Goal: Task Accomplishment & Management: Complete application form

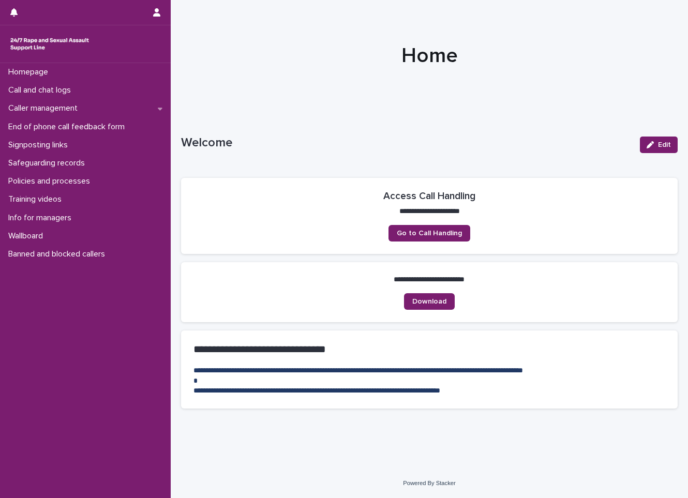
click at [102, 87] on div "Call and chat logs" at bounding box center [85, 90] width 171 height 18
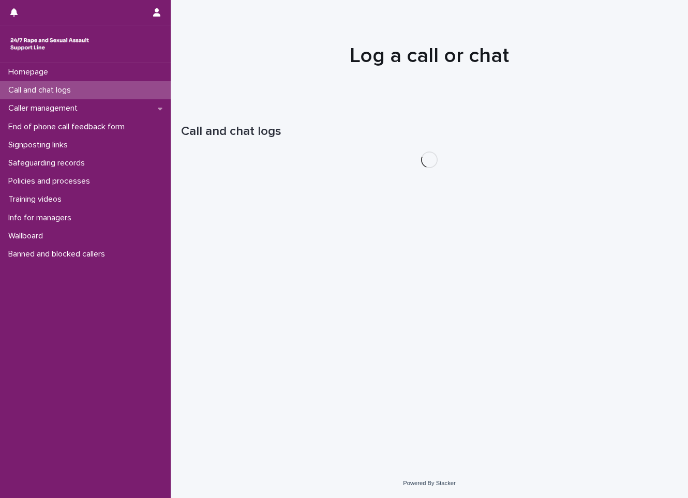
click at [102, 87] on div "Call and chat logs" at bounding box center [85, 90] width 171 height 18
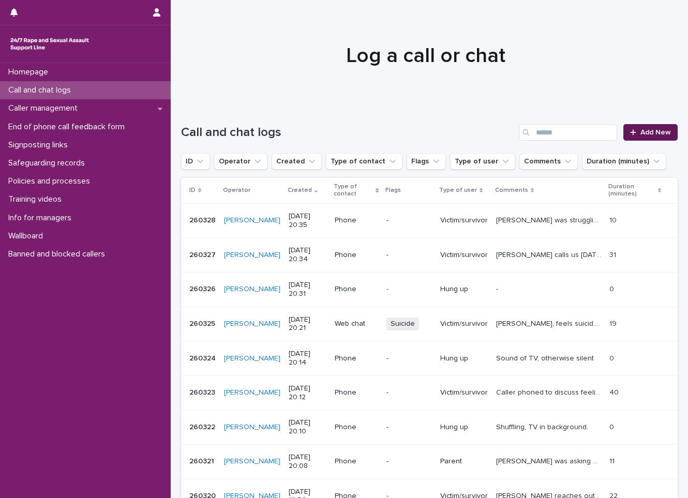
click at [629, 127] on link "Add New" at bounding box center [651, 132] width 54 height 17
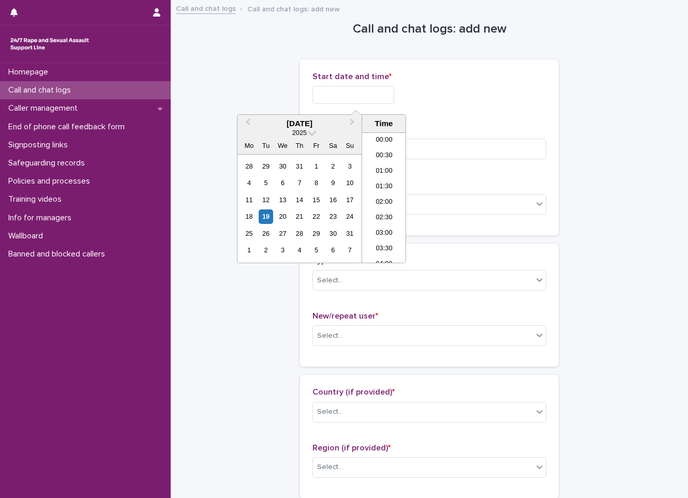
click at [370, 94] on input "text" at bounding box center [354, 95] width 82 height 18
click at [271, 220] on div "19" at bounding box center [266, 217] width 14 height 14
click at [377, 189] on li "20:00" at bounding box center [384, 182] width 44 height 16
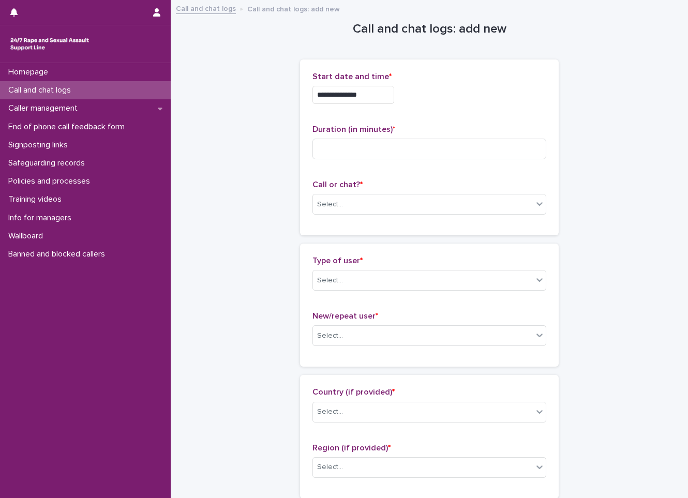
click at [389, 106] on div "**********" at bounding box center [430, 92] width 234 height 40
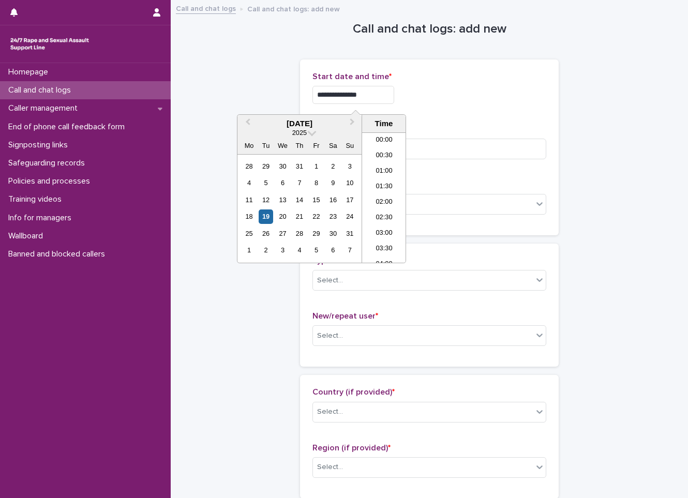
click at [394, 90] on input "**********" at bounding box center [354, 95] width 82 height 18
type input "**********"
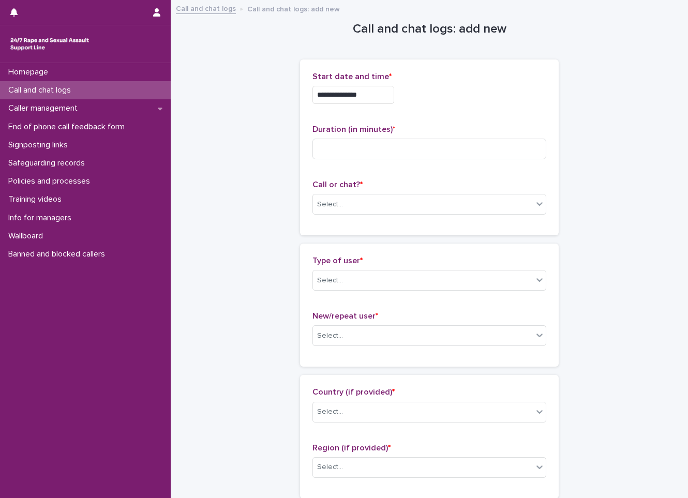
click at [425, 76] on p "Start date and time *" at bounding box center [430, 77] width 234 height 10
click at [398, 141] on input at bounding box center [430, 149] width 234 height 21
type input "**"
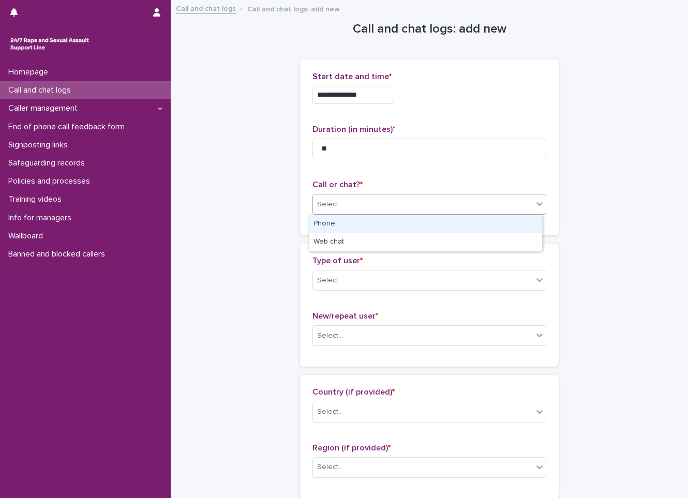
click at [406, 198] on div "Select..." at bounding box center [423, 204] width 220 height 17
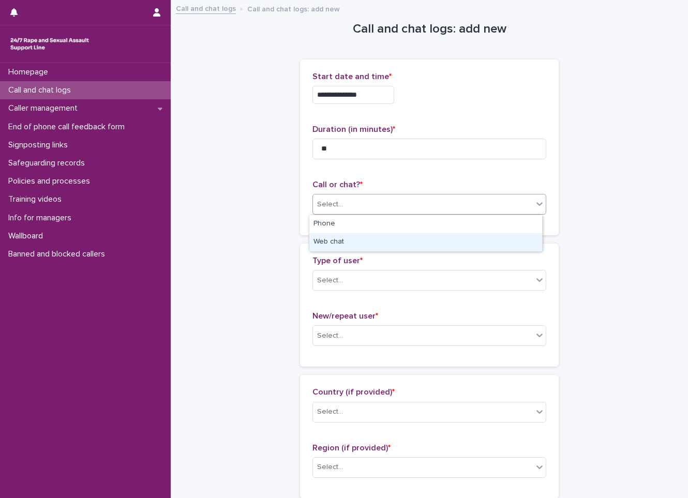
click at [385, 245] on div "Web chat" at bounding box center [425, 242] width 233 height 18
click at [381, 288] on div "Select..." at bounding box center [423, 280] width 220 height 17
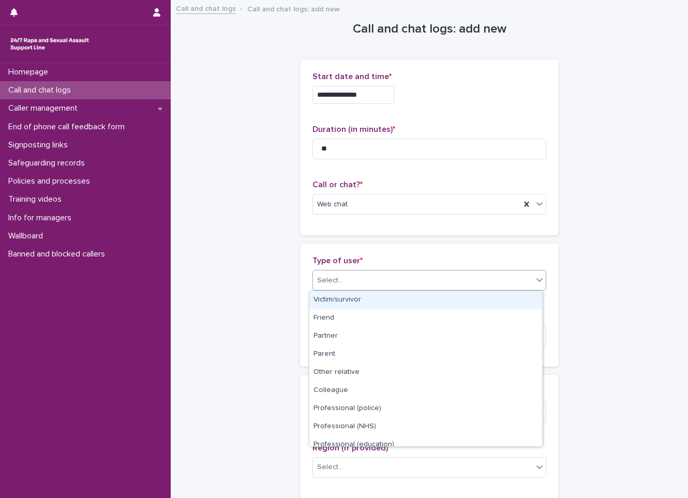
click at [372, 299] on div "Victim/survivor" at bounding box center [425, 300] width 233 height 18
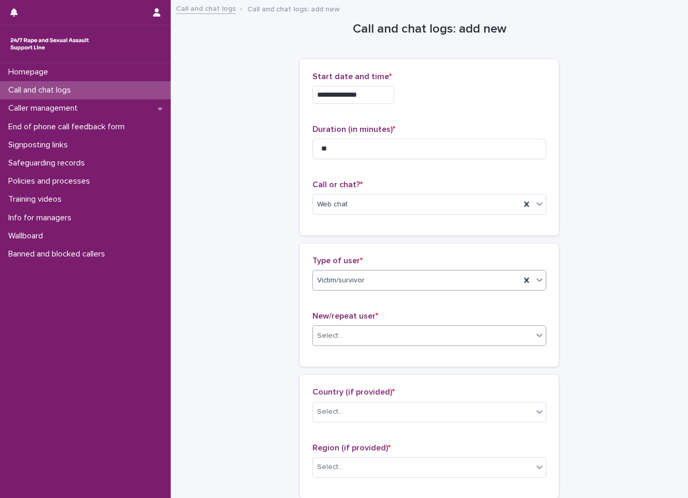
click at [356, 341] on div "Select..." at bounding box center [423, 336] width 220 height 17
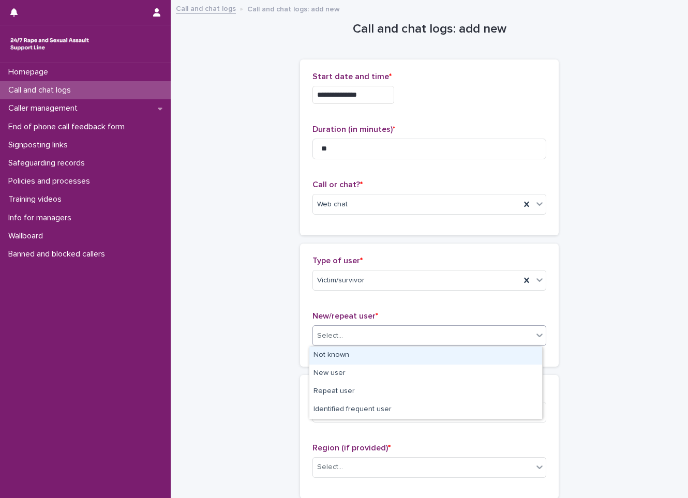
click at [359, 358] on div "Not known" at bounding box center [425, 356] width 233 height 18
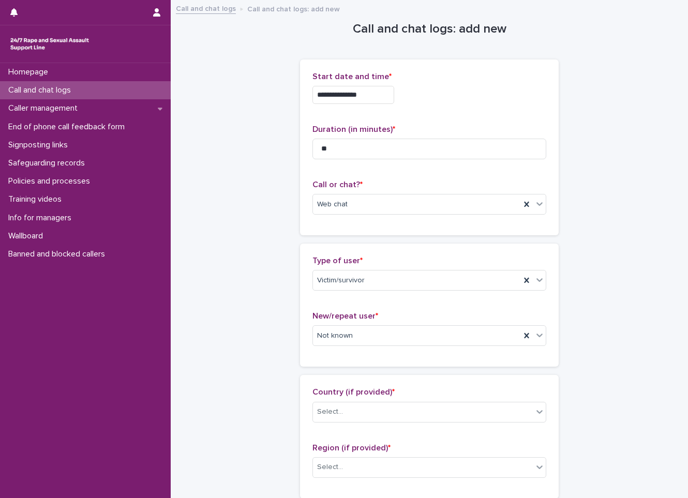
click at [355, 401] on div "Country (if provided) * Select..." at bounding box center [430, 409] width 234 height 43
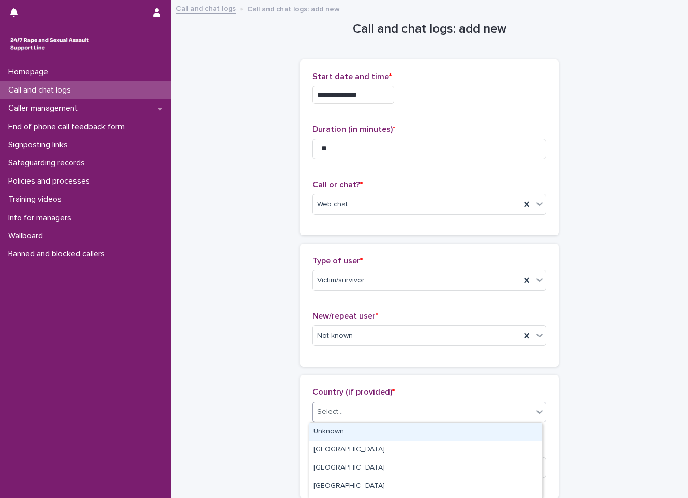
drag, startPoint x: 351, startPoint y: 409, endPoint x: 344, endPoint y: 439, distance: 30.9
click at [350, 409] on div "Select..." at bounding box center [423, 412] width 220 height 17
click at [350, 433] on div "Unknown" at bounding box center [425, 432] width 233 height 18
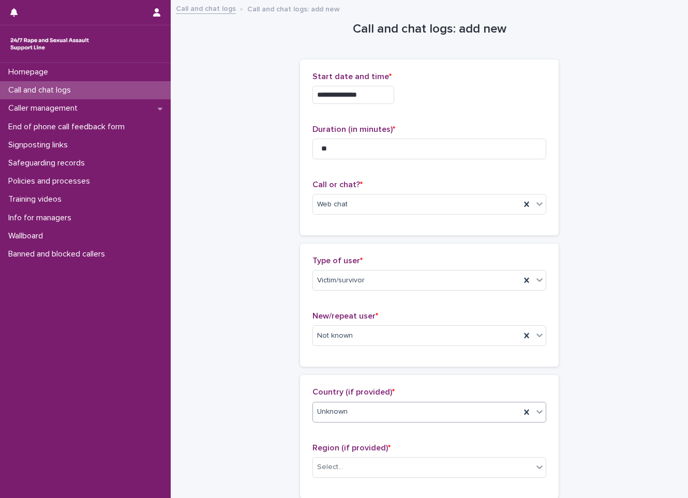
scroll to position [207, 0]
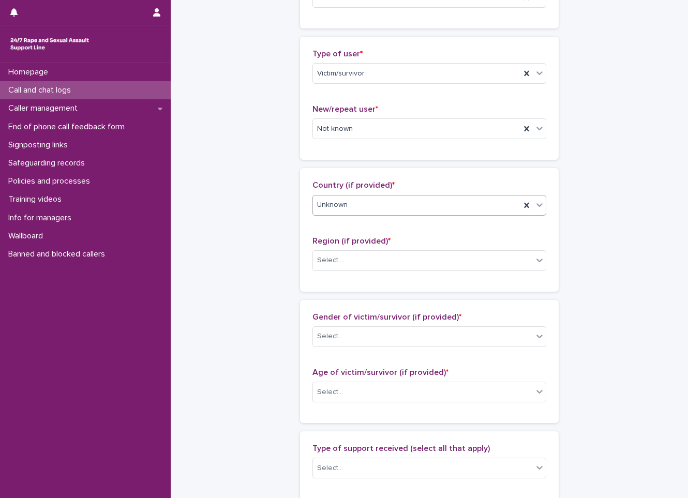
click at [432, 274] on div "Region (if provided) * Select..." at bounding box center [430, 258] width 234 height 43
click at [440, 256] on div "Select..." at bounding box center [423, 260] width 220 height 17
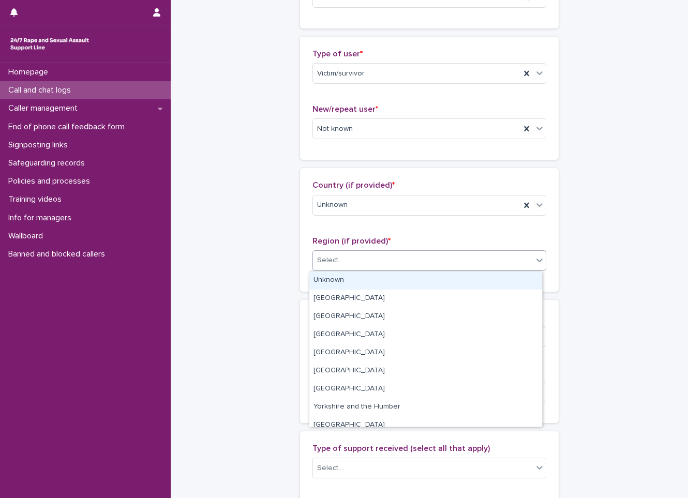
click at [411, 281] on div "Unknown" at bounding box center [425, 281] width 233 height 18
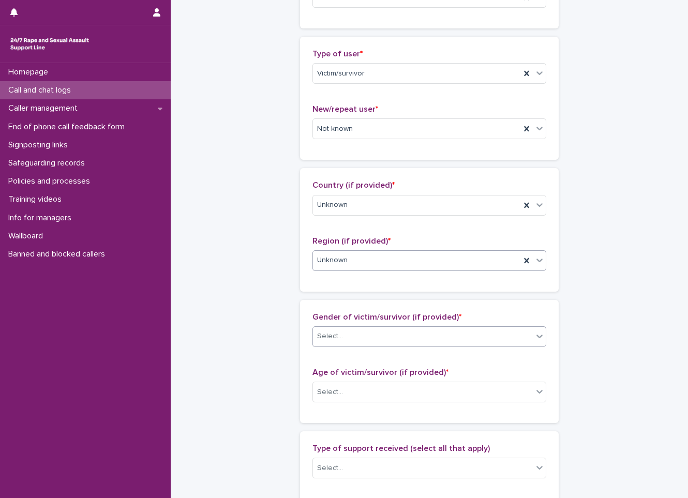
click at [387, 329] on div "Select..." at bounding box center [423, 336] width 220 height 17
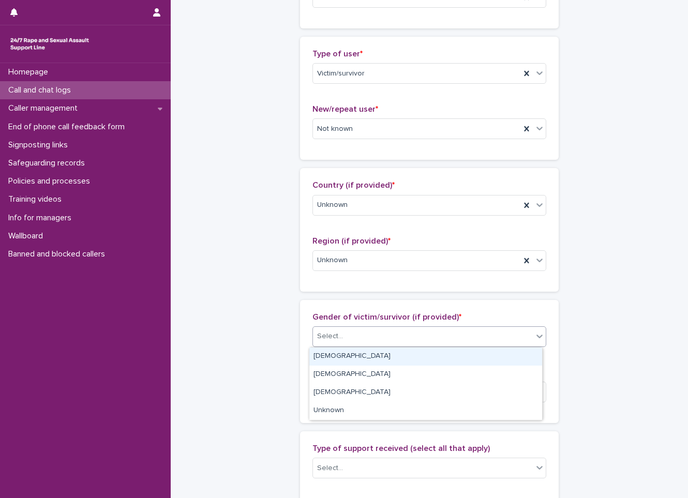
click at [365, 357] on div "[DEMOGRAPHIC_DATA]" at bounding box center [425, 357] width 233 height 18
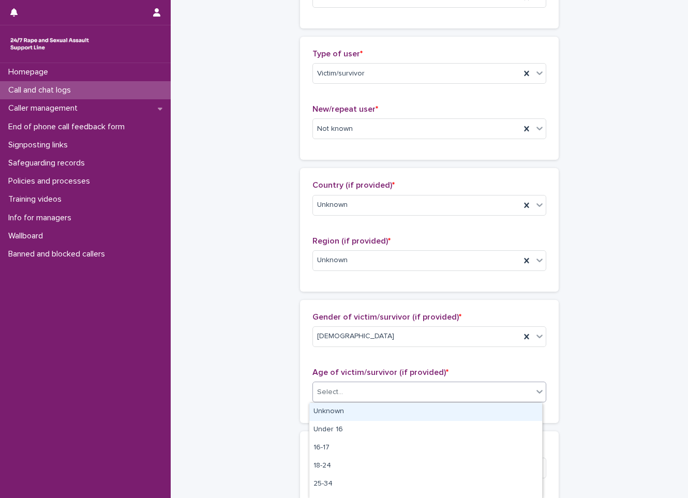
click at [361, 391] on div "Select..." at bounding box center [423, 392] width 220 height 17
click at [353, 410] on div "Unknown" at bounding box center [425, 412] width 233 height 18
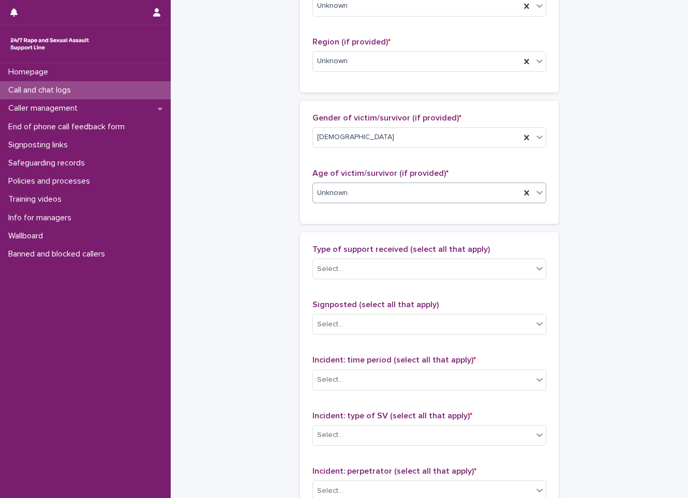
scroll to position [414, 0]
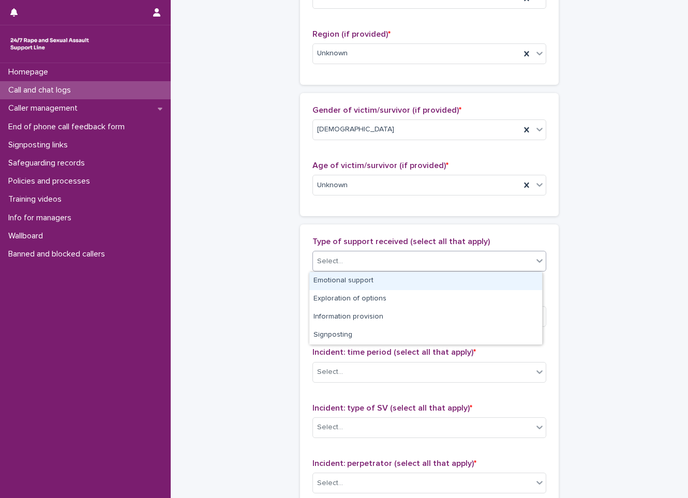
click at [397, 263] on div "Select..." at bounding box center [423, 261] width 220 height 17
click at [387, 287] on div "Emotional support" at bounding box center [425, 281] width 233 height 18
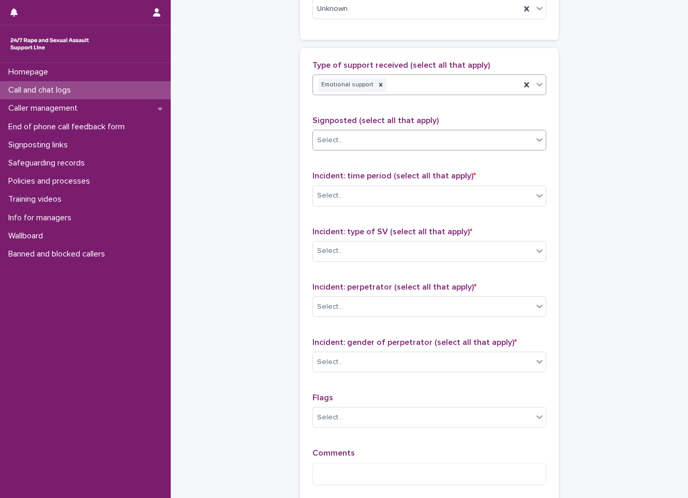
scroll to position [621, 0]
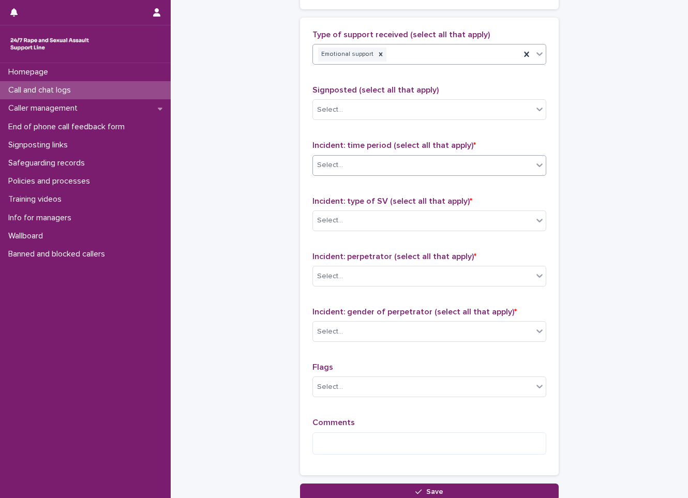
click at [422, 168] on div "Select..." at bounding box center [423, 165] width 220 height 17
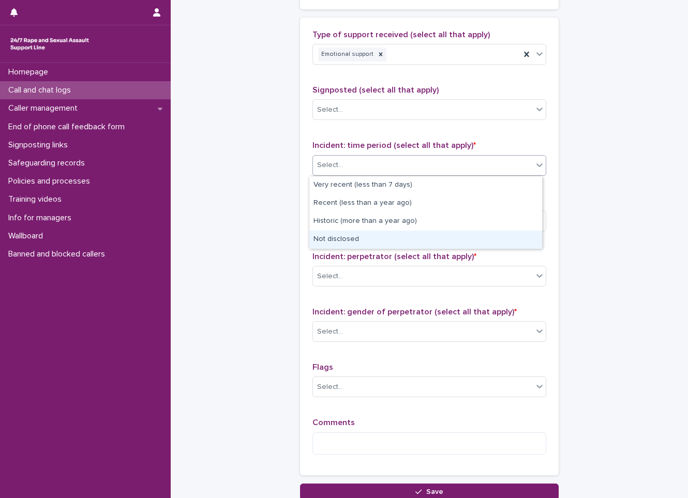
click at [386, 232] on div "Not disclosed" at bounding box center [425, 240] width 233 height 18
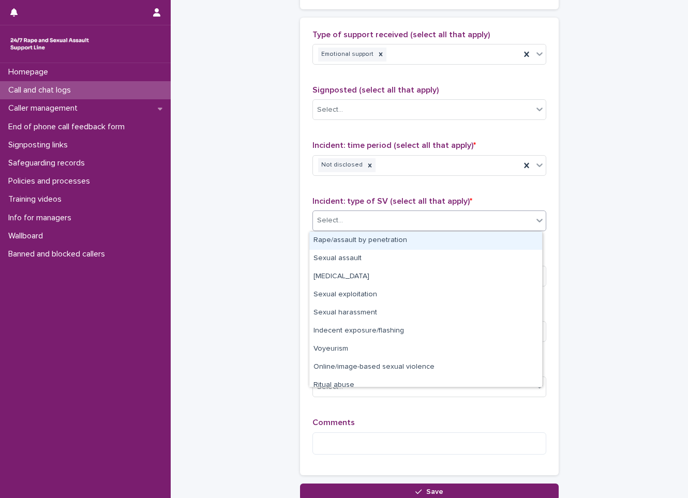
click at [388, 226] on div "Select..." at bounding box center [423, 220] width 220 height 17
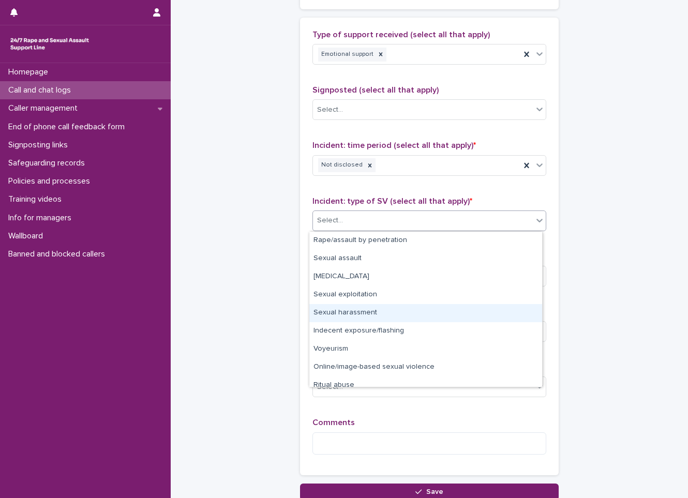
scroll to position [26, 0]
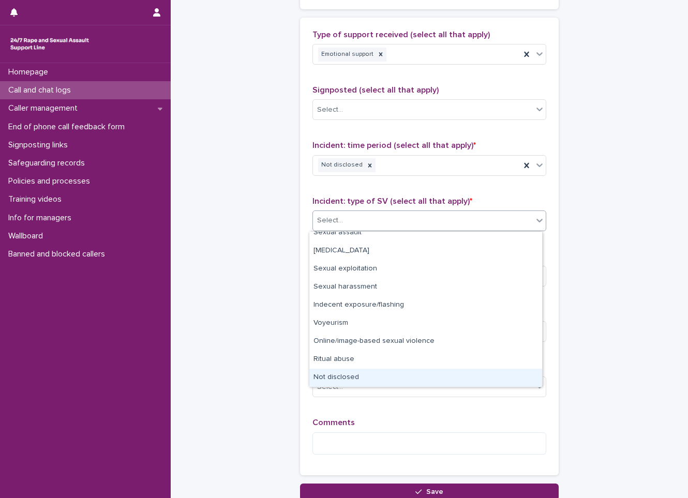
click at [331, 375] on div "Not disclosed" at bounding box center [425, 378] width 233 height 18
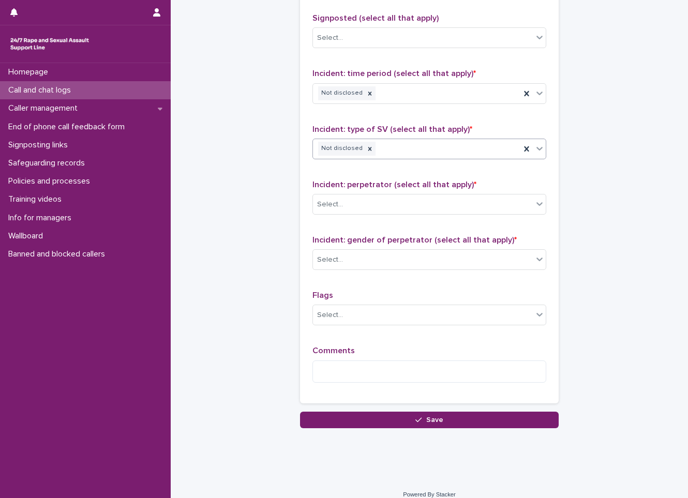
scroll to position [704, 0]
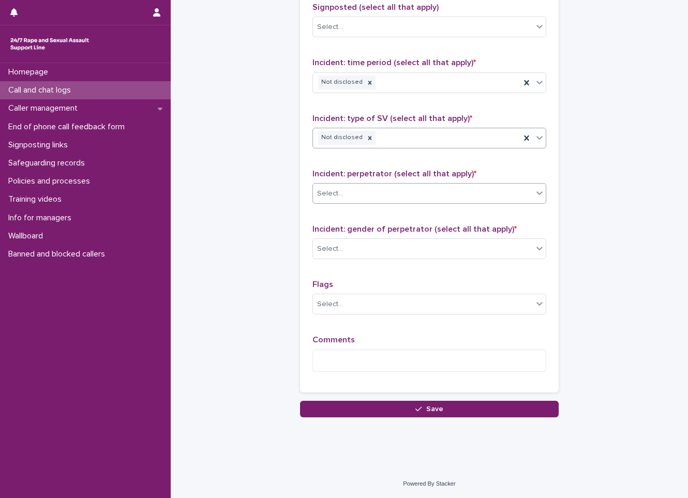
click at [347, 199] on div "Select..." at bounding box center [423, 193] width 220 height 17
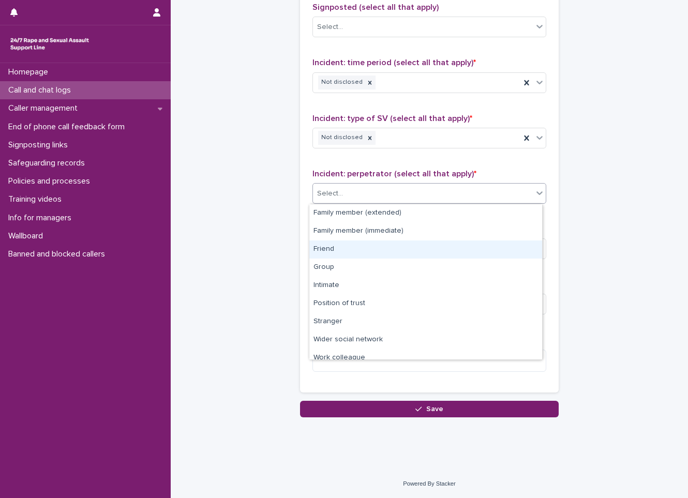
click at [332, 257] on div "Friend" at bounding box center [425, 250] width 233 height 18
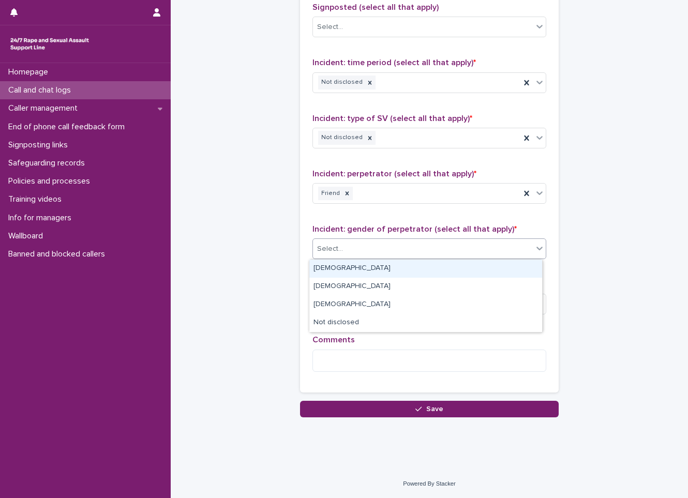
drag, startPoint x: 341, startPoint y: 249, endPoint x: 336, endPoint y: 261, distance: 12.8
click at [339, 254] on div "Select..." at bounding box center [423, 249] width 220 height 17
click at [334, 263] on div "[DEMOGRAPHIC_DATA]" at bounding box center [425, 269] width 233 height 18
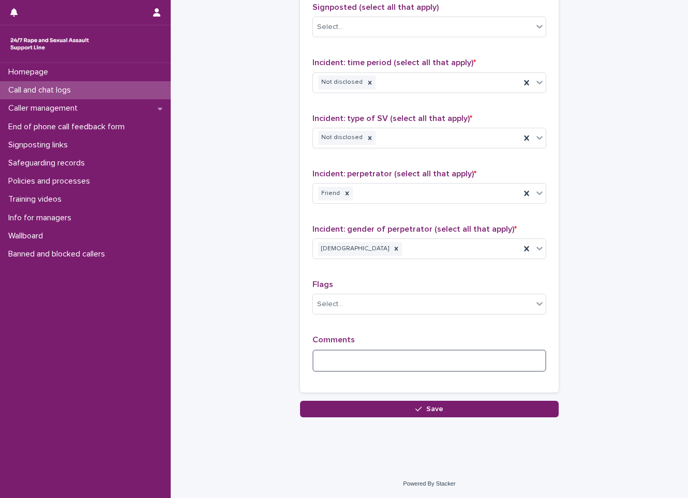
click at [386, 358] on textarea at bounding box center [430, 361] width 234 height 22
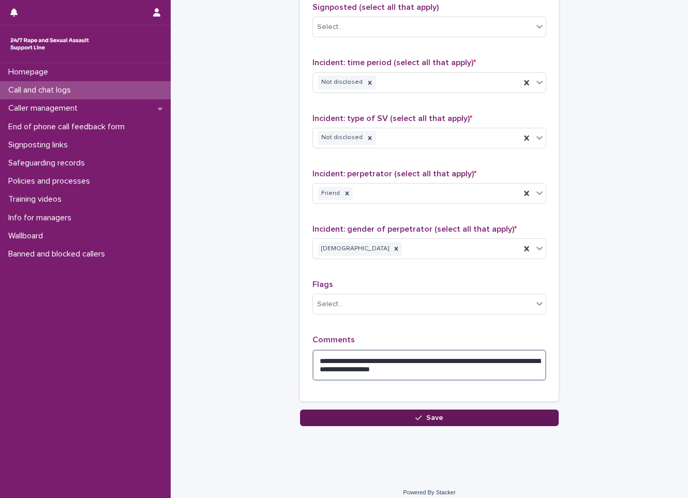
type textarea "**********"
click at [430, 420] on span "Save" at bounding box center [434, 418] width 17 height 7
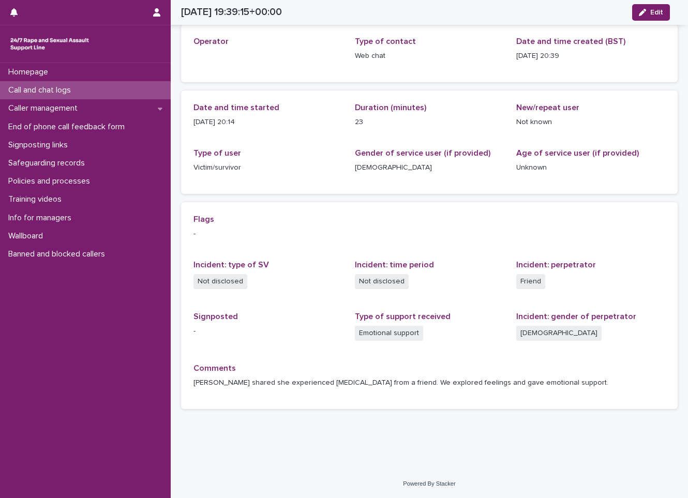
scroll to position [51, 0]
click at [107, 92] on div "Call and chat logs" at bounding box center [85, 90] width 171 height 18
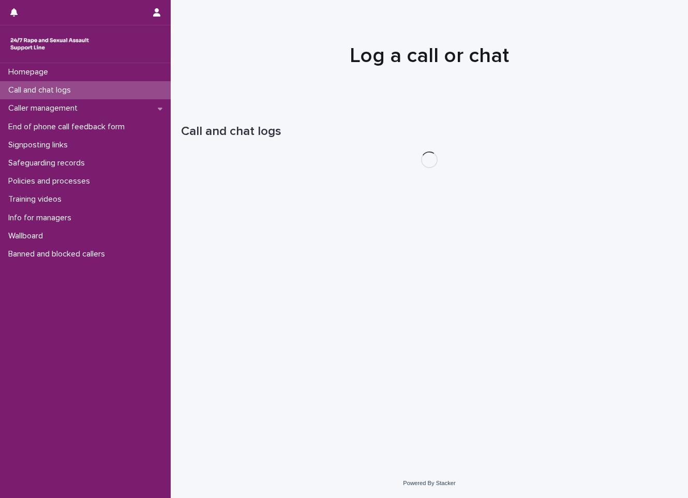
click at [107, 92] on div "Call and chat logs" at bounding box center [85, 90] width 171 height 18
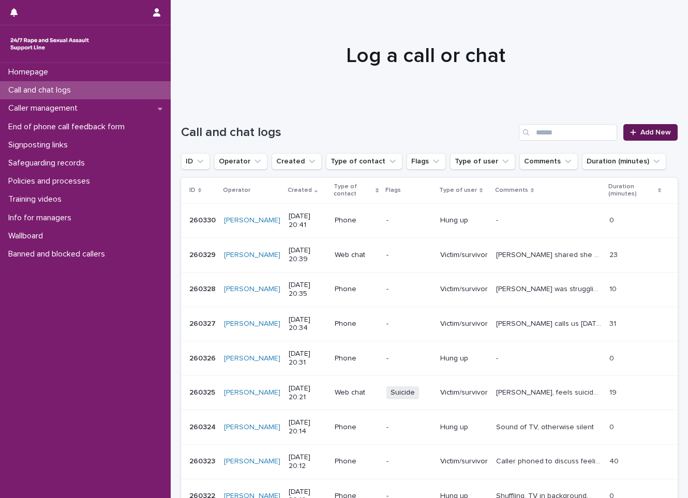
click at [624, 131] on link "Add New" at bounding box center [651, 132] width 54 height 17
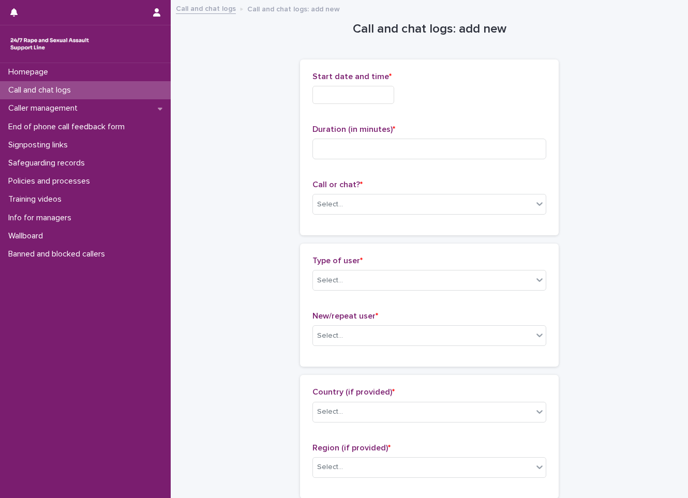
click at [392, 97] on input "text" at bounding box center [354, 95] width 82 height 18
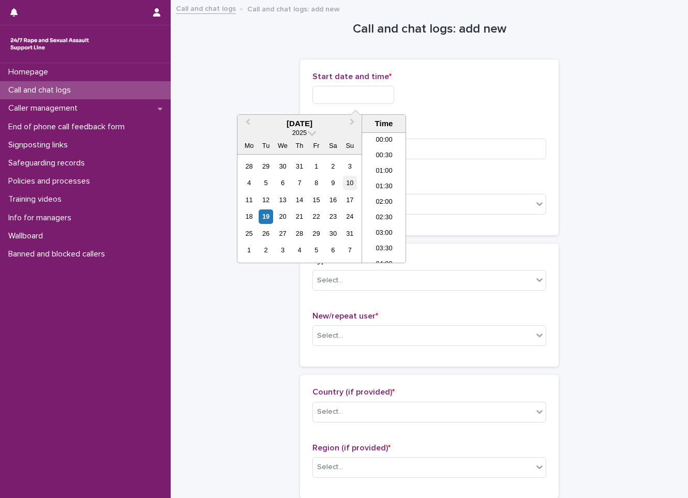
scroll to position [580, 0]
click at [268, 213] on div "19" at bounding box center [266, 217] width 14 height 14
click at [377, 197] on li "20:30" at bounding box center [384, 198] width 44 height 16
click at [366, 95] on input "**********" at bounding box center [354, 95] width 82 height 18
type input "**********"
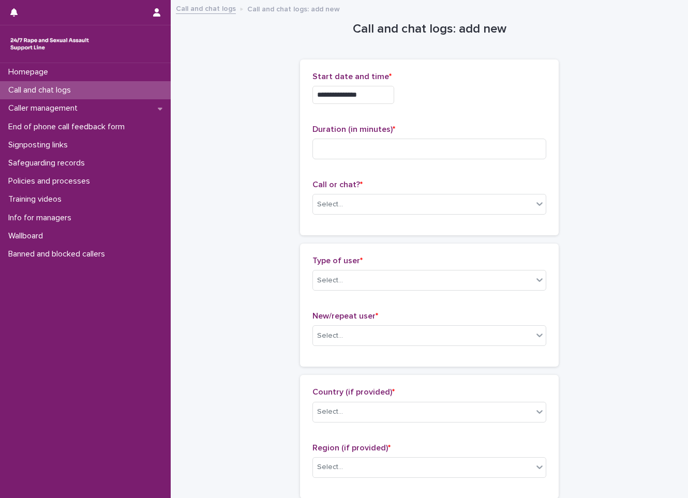
click at [464, 113] on div "**********" at bounding box center [430, 147] width 234 height 151
click at [451, 146] on input at bounding box center [430, 149] width 234 height 21
type input "*"
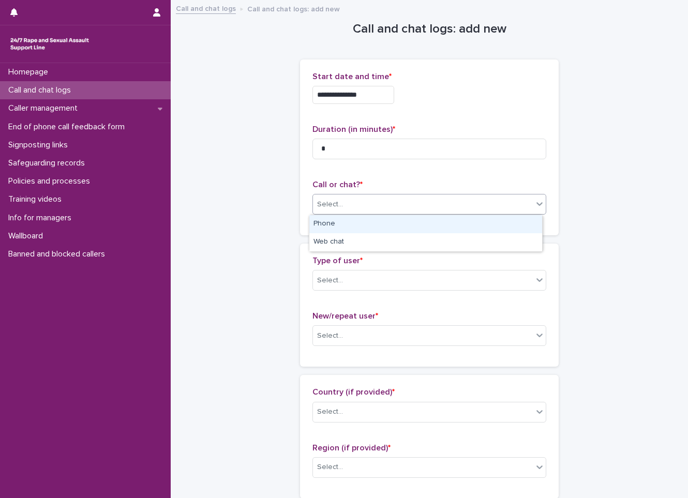
click at [415, 200] on div "Select..." at bounding box center [423, 204] width 220 height 17
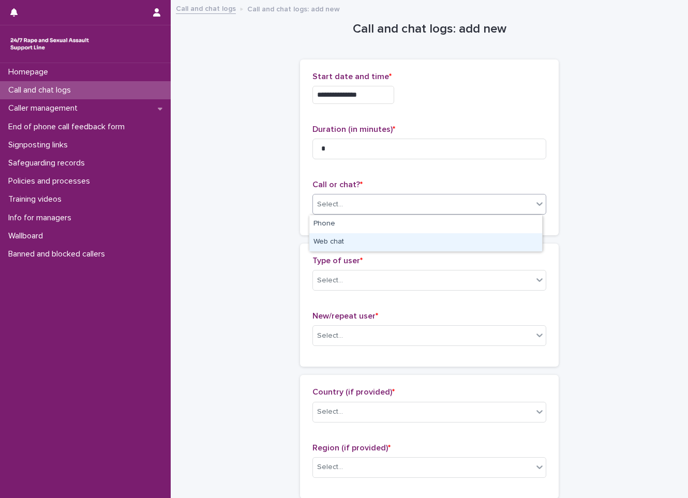
click at [404, 240] on div "Web chat" at bounding box center [425, 242] width 233 height 18
click at [390, 282] on div "Select..." at bounding box center [423, 280] width 220 height 17
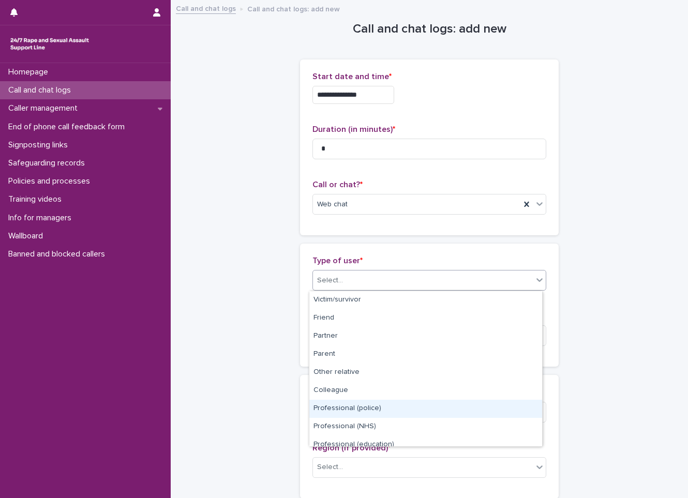
scroll to position [116, 0]
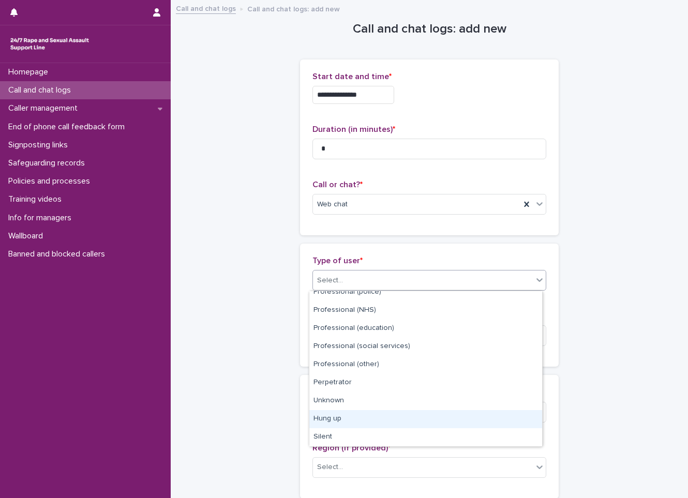
click at [391, 416] on div "Hung up" at bounding box center [425, 419] width 233 height 18
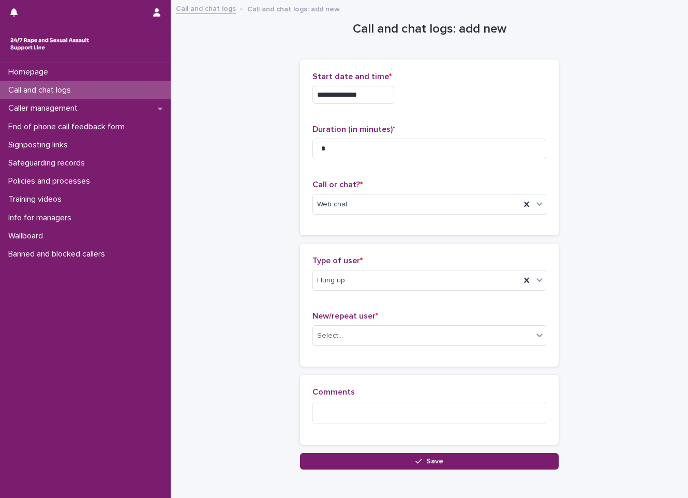
click at [393, 348] on div "New/repeat user * Select..." at bounding box center [430, 333] width 234 height 43
click at [394, 343] on div "Select..." at bounding box center [423, 336] width 220 height 17
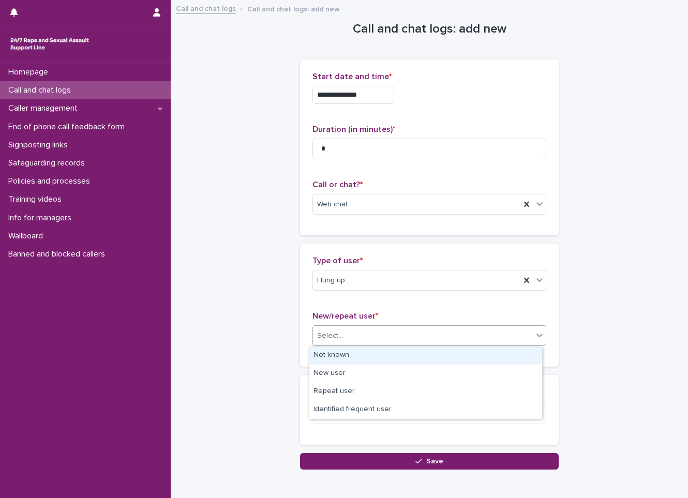
click at [390, 356] on div "Not known" at bounding box center [425, 356] width 233 height 18
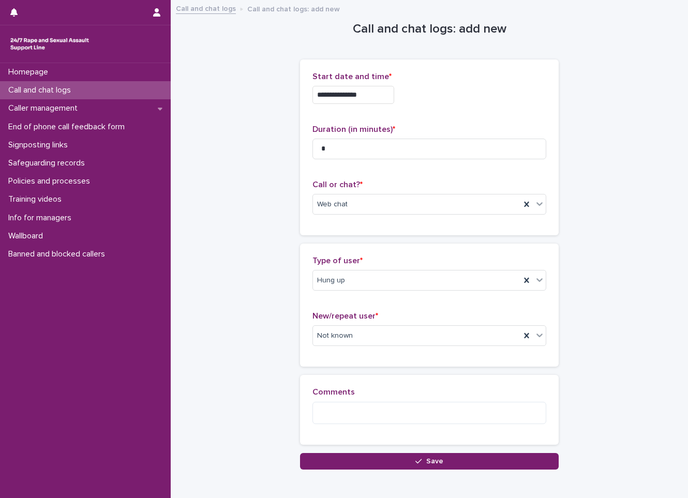
drag, startPoint x: 382, startPoint y: 466, endPoint x: 294, endPoint y: 455, distance: 88.7
click at [382, 465] on button "Save" at bounding box center [429, 461] width 259 height 17
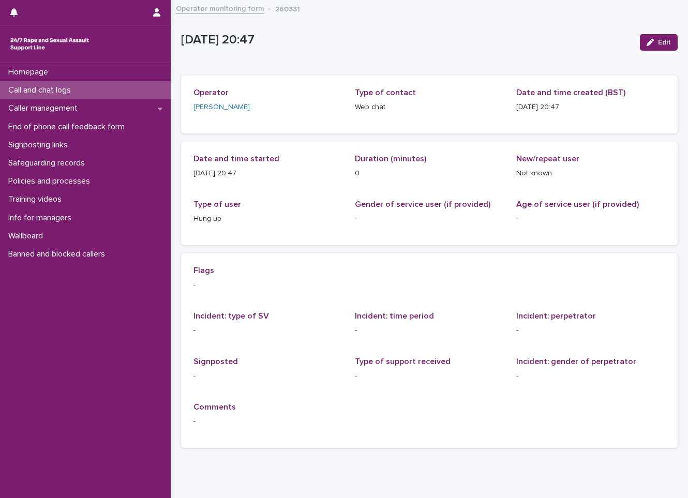
click at [227, 453] on div "Loading... Saving… Flags - Incident: type of SV - Incident: time period - Incid…" at bounding box center [429, 355] width 497 height 203
click at [246, 455] on div "Loading... Saving… Flags - Incident: type of SV - Incident: time period - Incid…" at bounding box center [429, 355] width 497 height 203
click at [241, 474] on div "Loading... Saving… Loading... Saving… [DATE] 19:47:52+00:00 Edit [DATE] 20:47 E…" at bounding box center [429, 241] width 507 height 481
click at [87, 387] on div "Homepage Call and chat logs Caller management End of phone call feedback form S…" at bounding box center [85, 280] width 171 height 435
click at [115, 82] on div "Call and chat logs" at bounding box center [85, 90] width 171 height 18
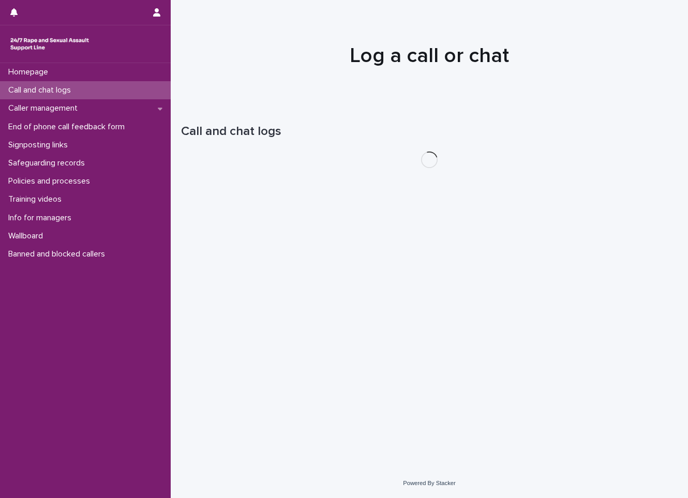
click at [115, 82] on div "Call and chat logs" at bounding box center [85, 90] width 171 height 18
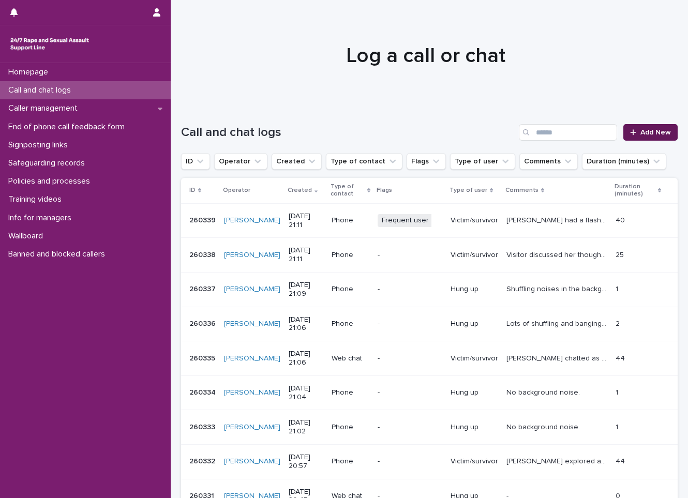
click at [630, 133] on icon at bounding box center [633, 132] width 6 height 7
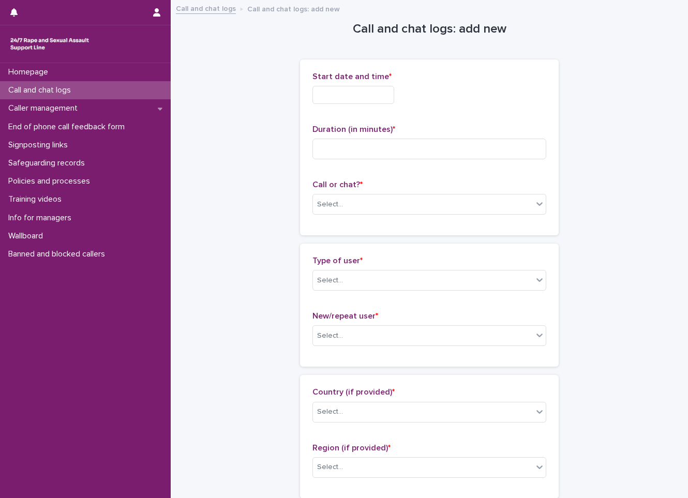
click at [362, 99] on input "text" at bounding box center [354, 95] width 82 height 18
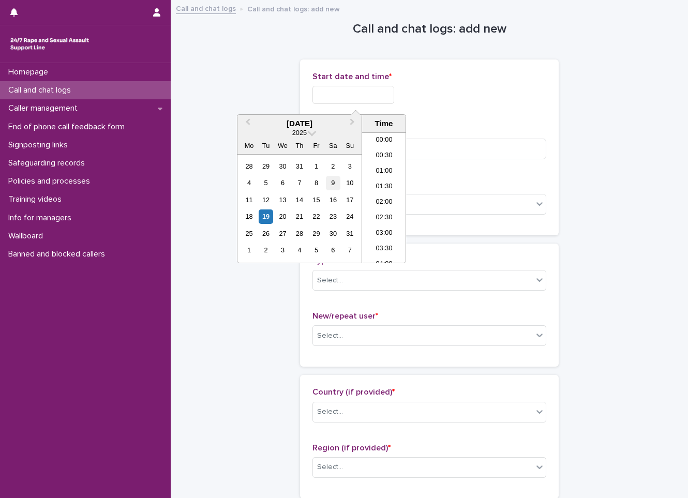
scroll to position [595, 0]
click at [267, 219] on div "19" at bounding box center [266, 217] width 14 height 14
click at [389, 175] on li "20:30" at bounding box center [384, 182] width 44 height 16
click at [386, 99] on input "**********" at bounding box center [354, 95] width 82 height 18
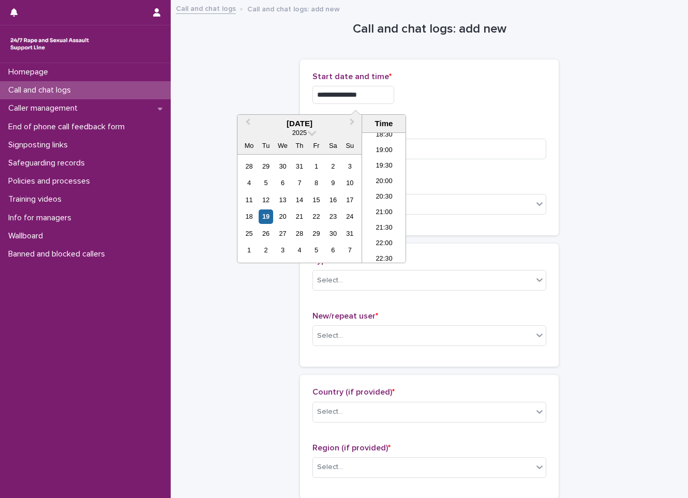
type input "**********"
click at [503, 136] on div "Duration (in minutes) *" at bounding box center [430, 146] width 234 height 43
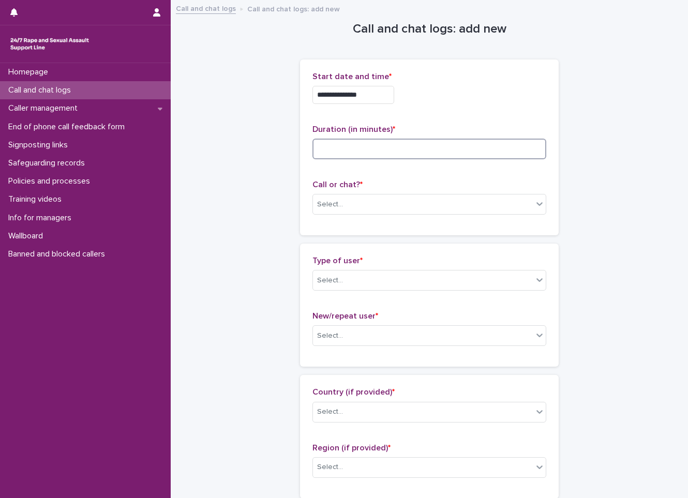
click at [456, 155] on input at bounding box center [430, 149] width 234 height 21
type input "**"
click at [474, 203] on div "Select..." at bounding box center [423, 204] width 220 height 17
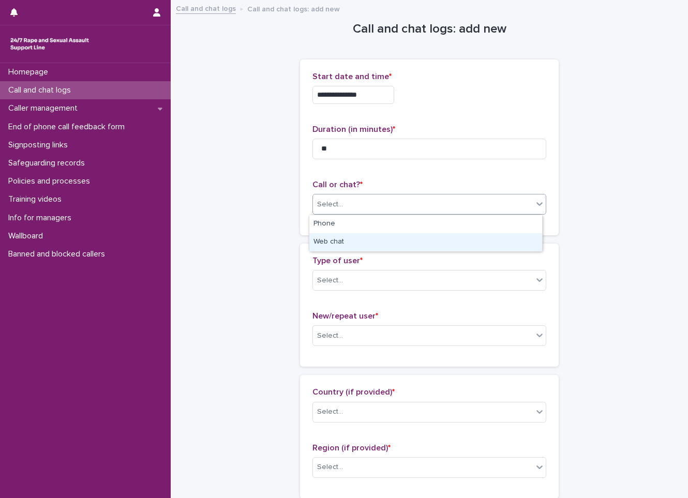
click at [464, 238] on div "Web chat" at bounding box center [425, 242] width 233 height 18
click at [432, 294] on div "Type of user * Select..." at bounding box center [430, 277] width 234 height 43
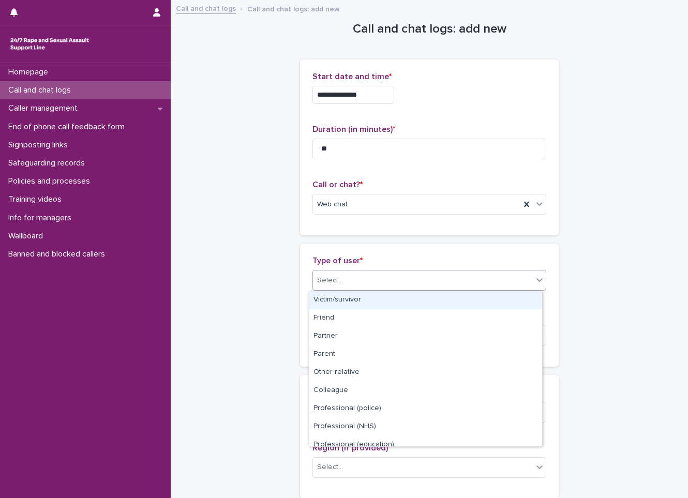
click at [431, 286] on div "Select..." at bounding box center [423, 280] width 220 height 17
click at [429, 297] on div "Victim/survivor" at bounding box center [425, 300] width 233 height 18
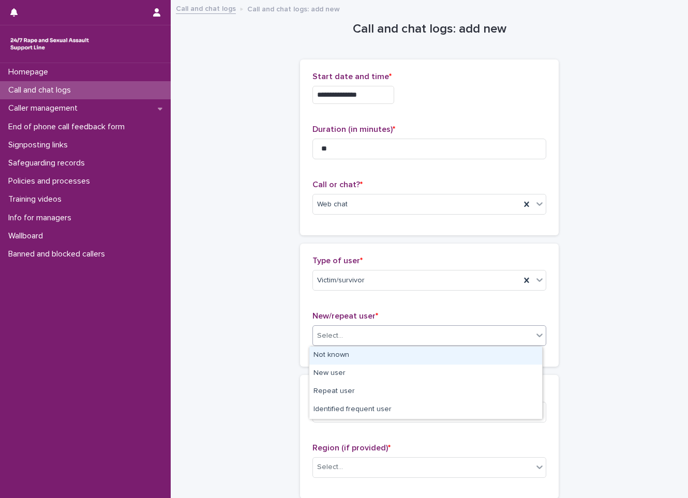
click at [399, 344] on div "Select..." at bounding box center [423, 336] width 220 height 17
drag, startPoint x: 368, startPoint y: 351, endPoint x: 356, endPoint y: 387, distance: 38.5
click at [369, 351] on div "Not known" at bounding box center [425, 356] width 233 height 18
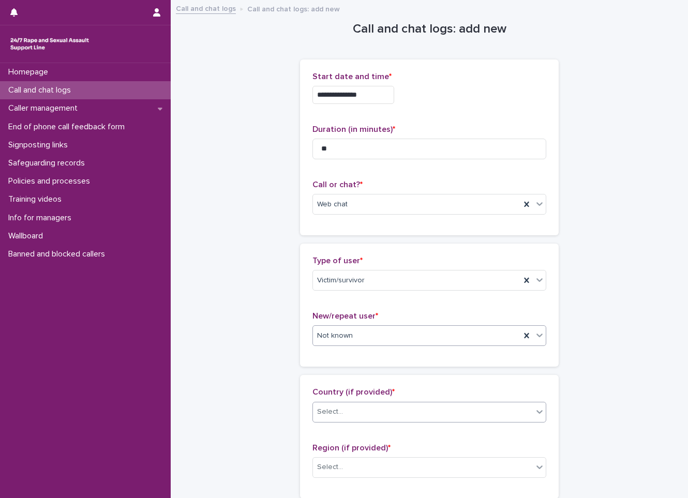
click at [351, 412] on div "Select..." at bounding box center [423, 412] width 220 height 17
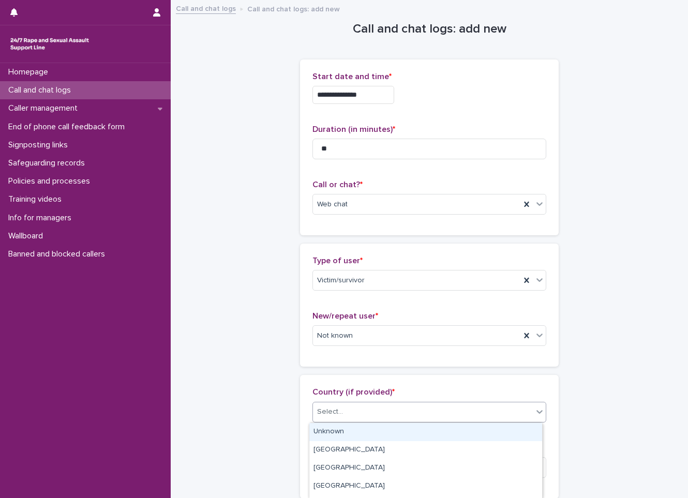
click at [318, 434] on div "Unknown" at bounding box center [425, 432] width 233 height 18
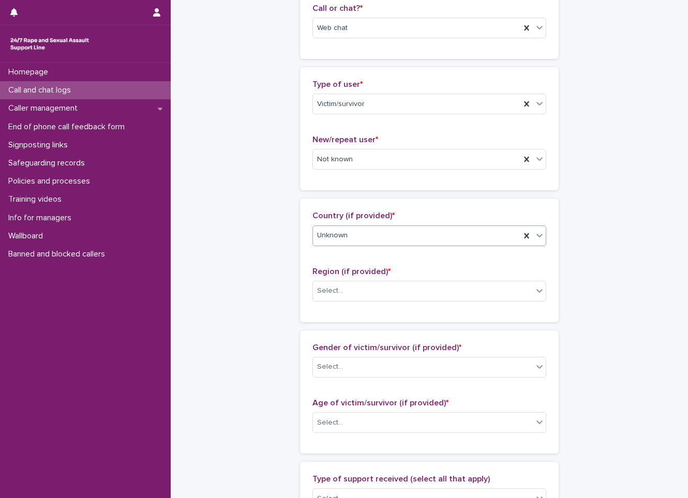
scroll to position [207, 0]
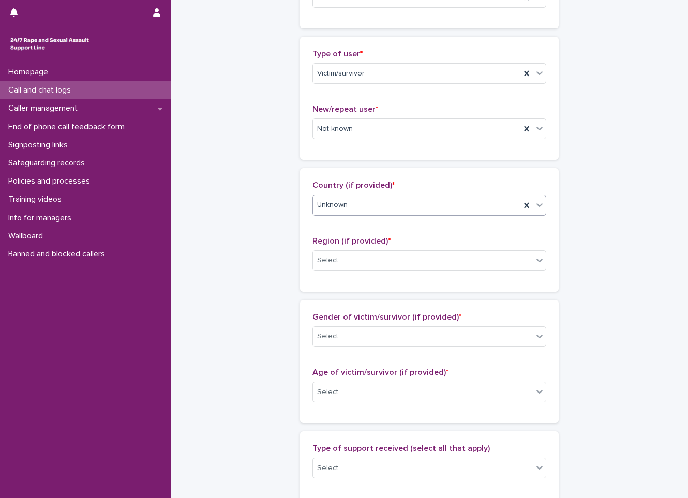
click at [356, 272] on div "Region (if provided) * Select..." at bounding box center [430, 258] width 234 height 43
click at [354, 265] on div "Select..." at bounding box center [423, 260] width 220 height 17
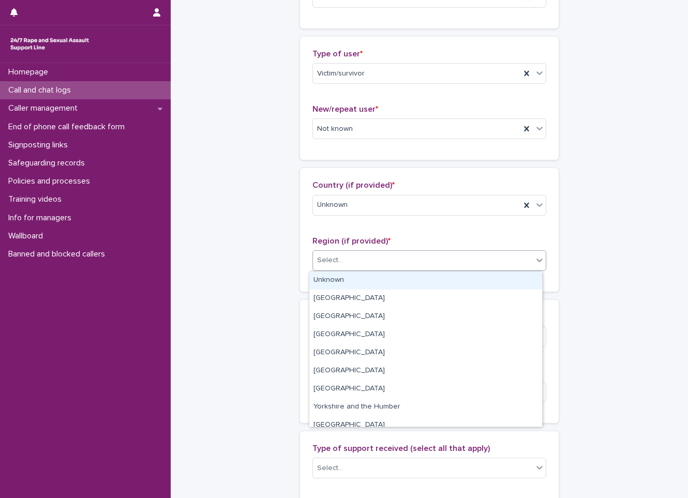
click at [353, 282] on div "Unknown" at bounding box center [425, 281] width 233 height 18
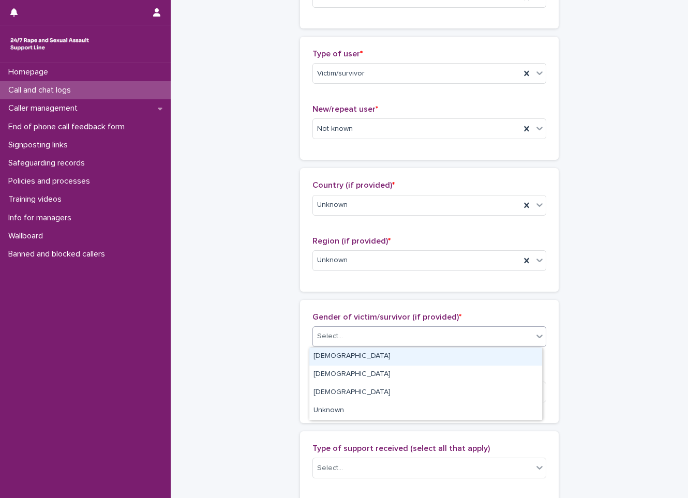
click at [360, 334] on div "Select..." at bounding box center [423, 336] width 220 height 17
click at [351, 359] on div "[DEMOGRAPHIC_DATA]" at bounding box center [425, 357] width 233 height 18
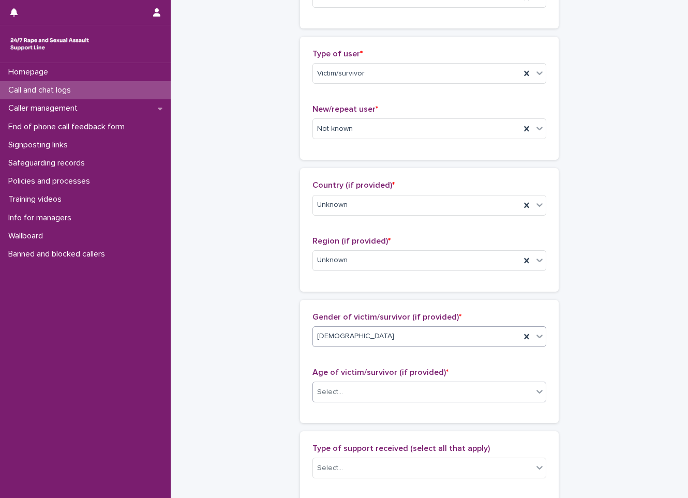
click at [351, 390] on div "Select..." at bounding box center [423, 392] width 220 height 17
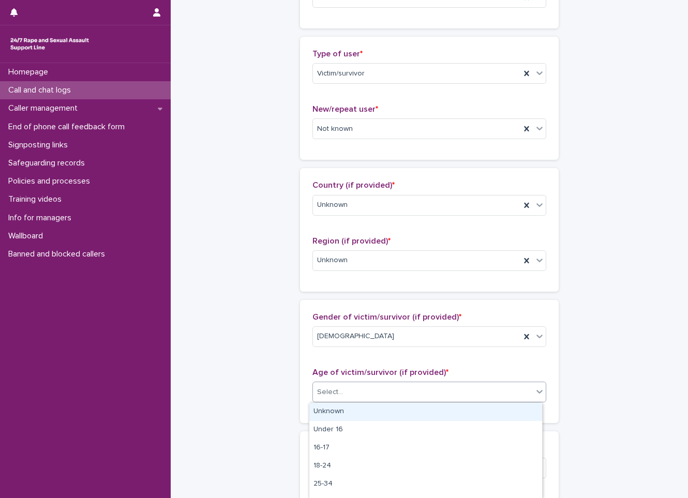
click at [342, 407] on div "Unknown" at bounding box center [425, 412] width 233 height 18
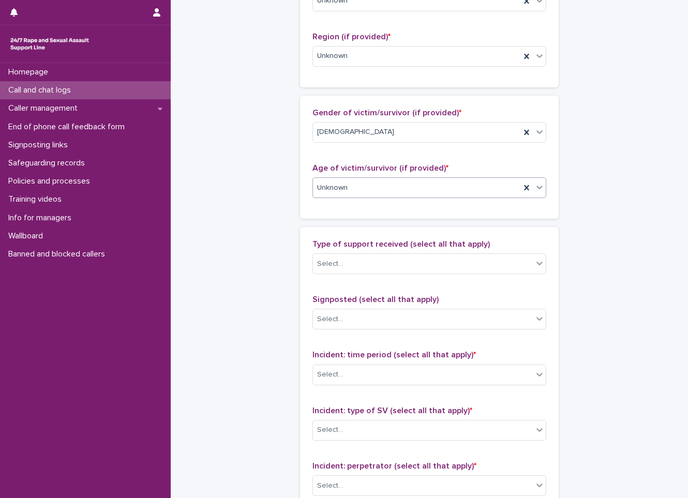
scroll to position [414, 0]
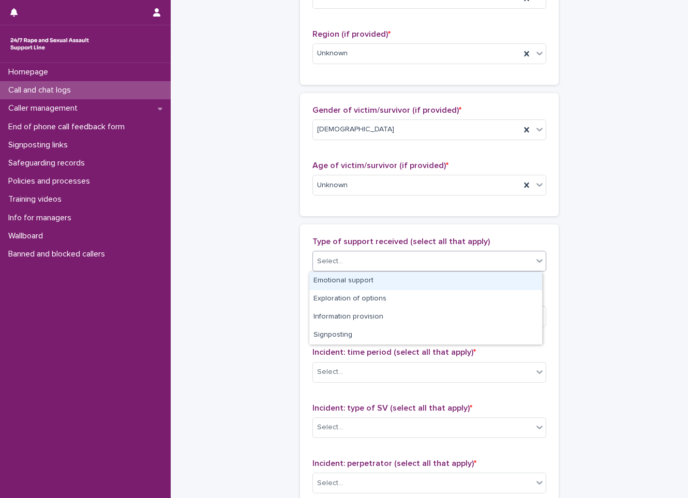
click at [378, 268] on div "Select..." at bounding box center [423, 261] width 220 height 17
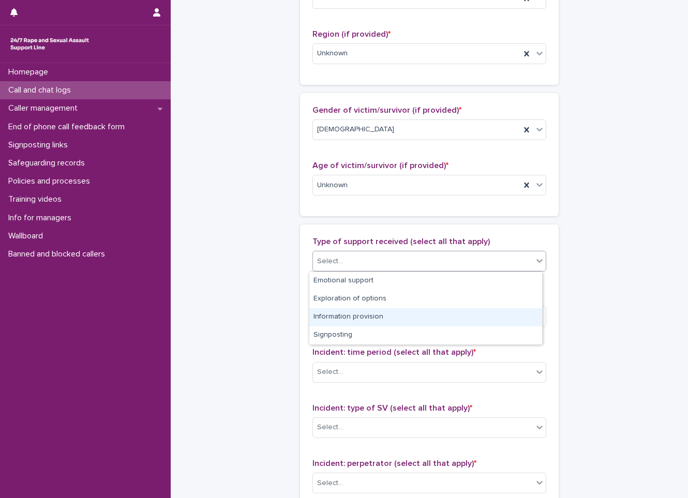
click at [237, 329] on div "**********" at bounding box center [429, 147] width 497 height 1120
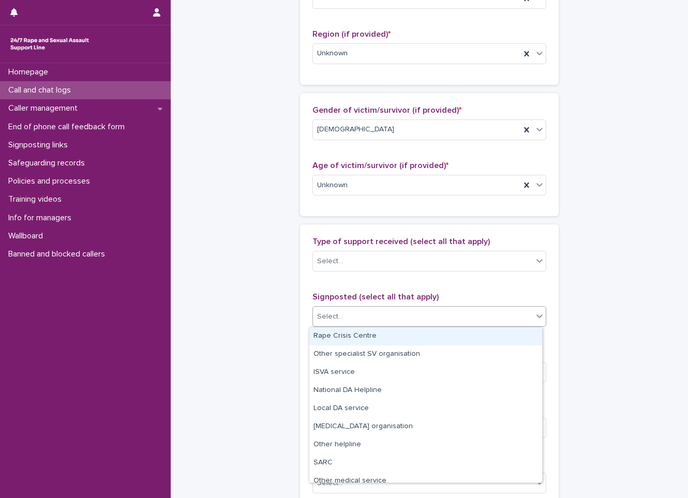
click at [314, 323] on div "Select..." at bounding box center [423, 316] width 220 height 17
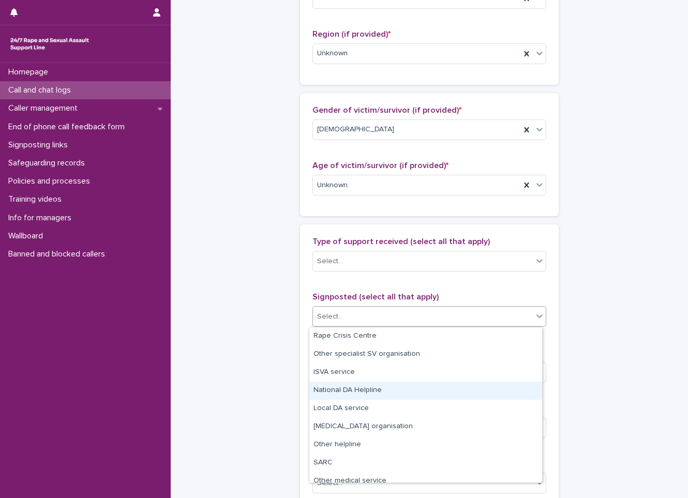
scroll to position [62, 0]
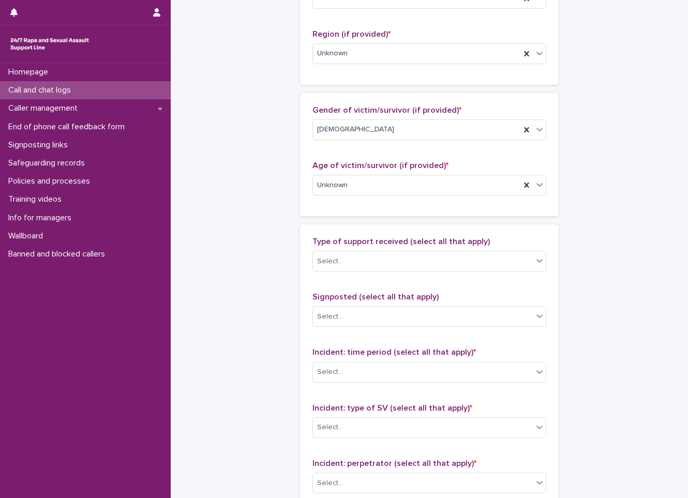
click at [256, 452] on div "**********" at bounding box center [429, 147] width 497 height 1120
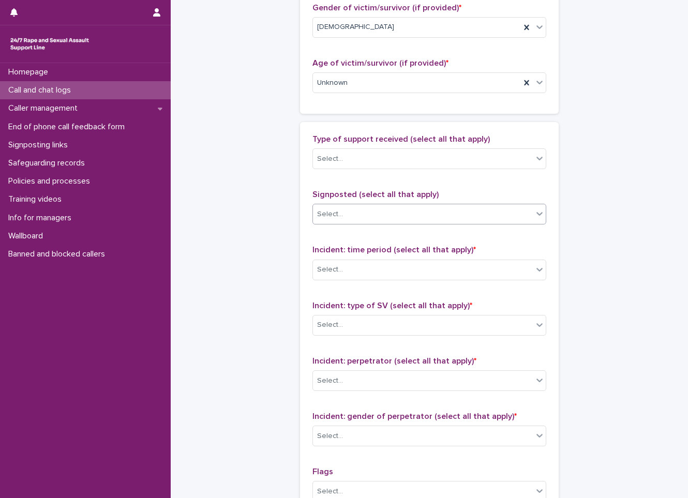
scroll to position [518, 0]
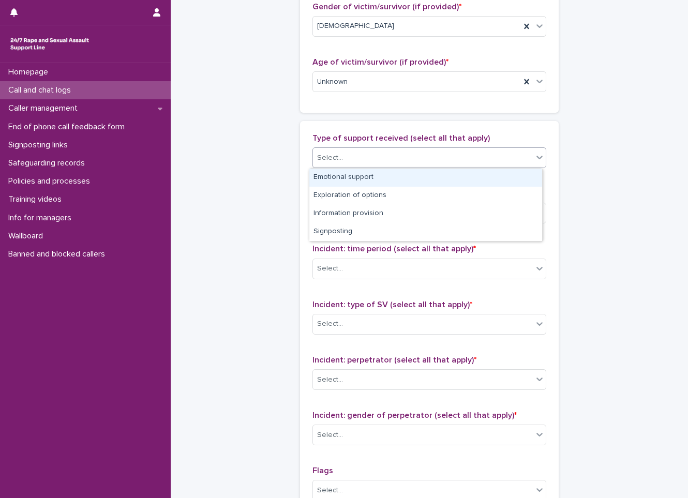
click at [460, 148] on div "Select..." at bounding box center [430, 157] width 234 height 21
click at [439, 184] on div "Emotional support" at bounding box center [425, 178] width 233 height 18
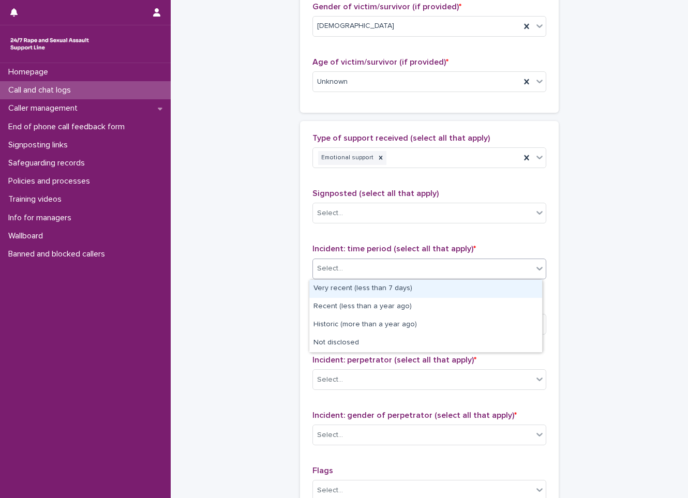
click at [400, 270] on div "Select..." at bounding box center [423, 268] width 220 height 17
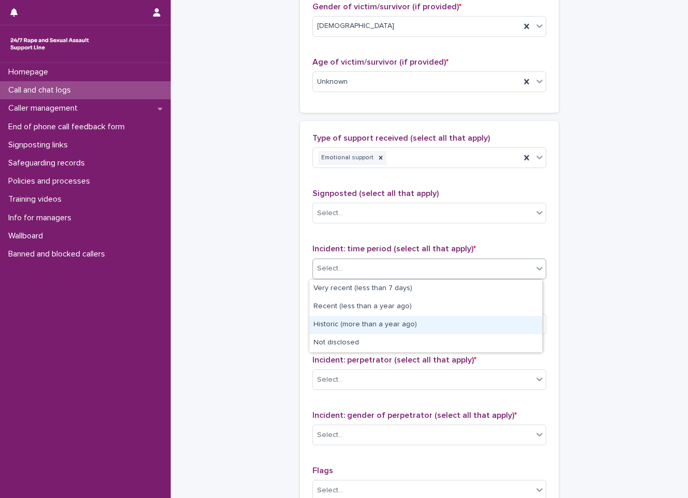
click at [360, 328] on div "Historic (more than a year ago)" at bounding box center [425, 325] width 233 height 18
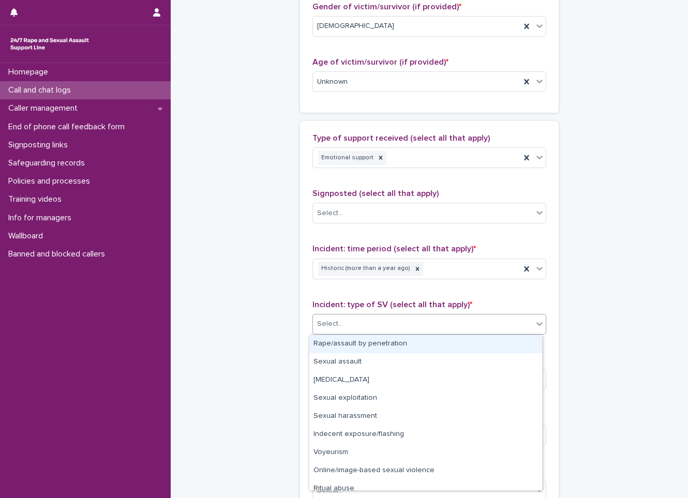
click at [380, 323] on div "Select..." at bounding box center [423, 324] width 220 height 17
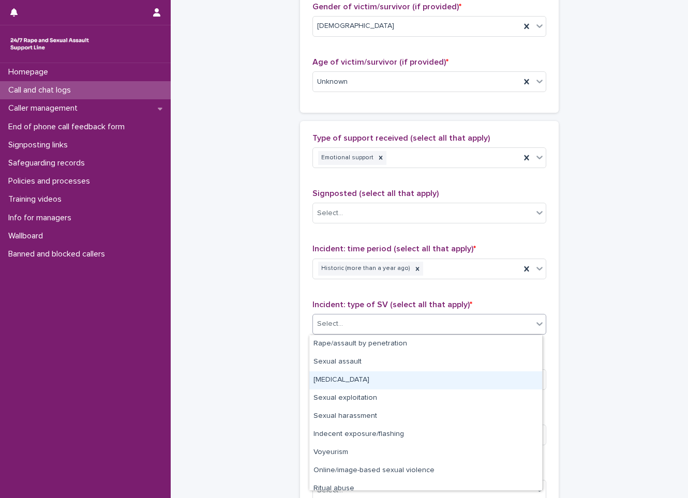
click at [368, 381] on div "[MEDICAL_DATA]" at bounding box center [425, 381] width 233 height 18
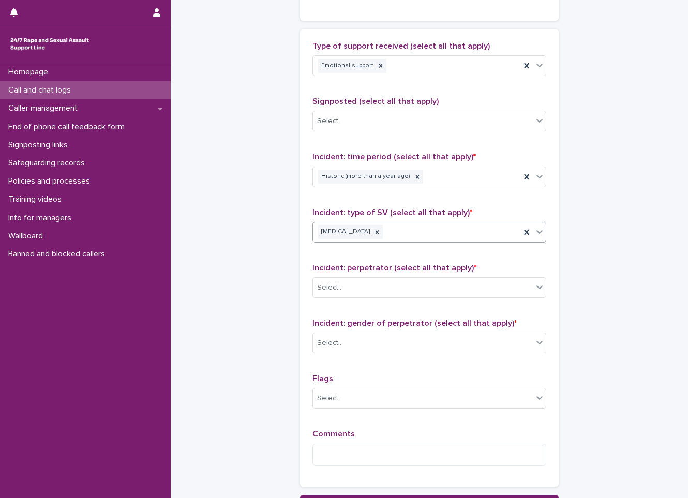
scroll to position [673, 0]
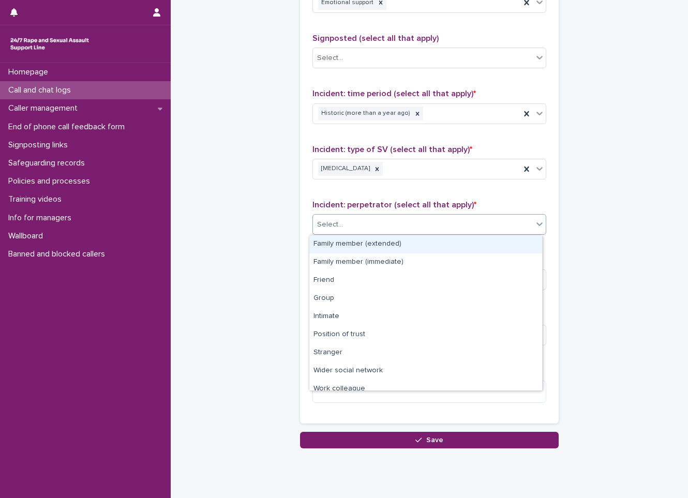
click at [427, 224] on div "Select..." at bounding box center [423, 224] width 220 height 17
click at [394, 237] on div "Family member (extended)" at bounding box center [425, 244] width 233 height 18
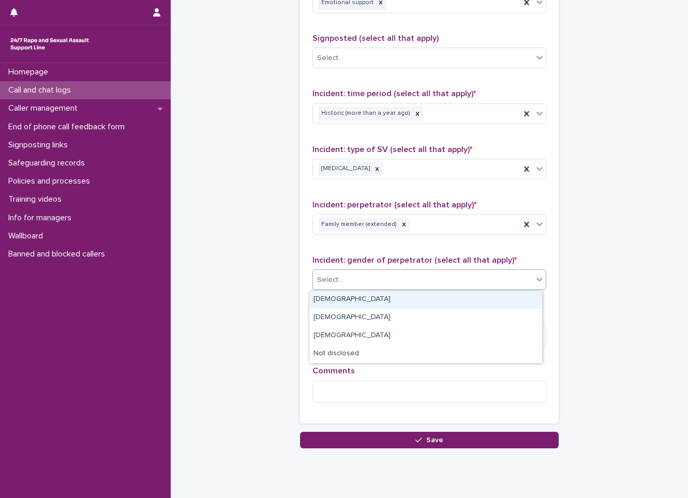
click at [376, 290] on body "**********" at bounding box center [344, 249] width 688 height 498
click at [374, 300] on div "[DEMOGRAPHIC_DATA]" at bounding box center [425, 300] width 233 height 18
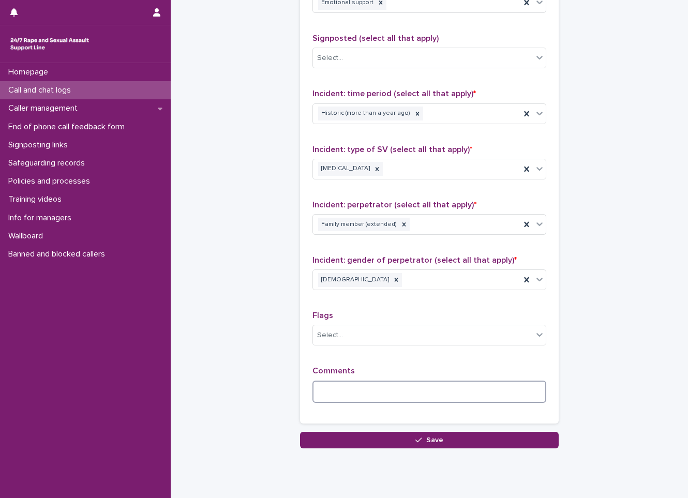
click at [362, 395] on textarea at bounding box center [430, 392] width 234 height 22
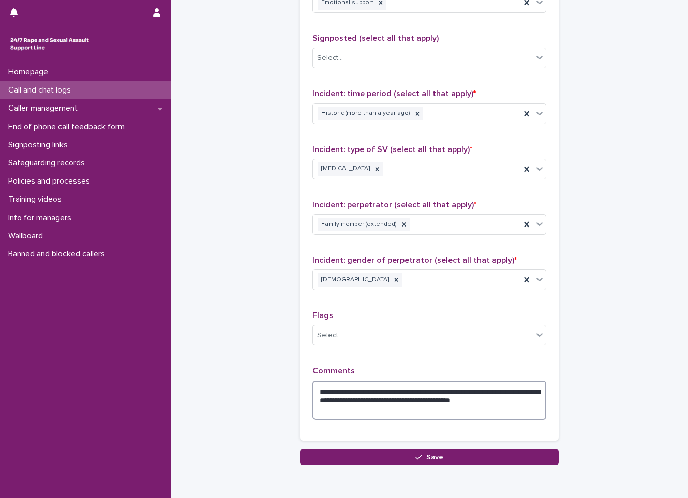
click at [493, 396] on textarea "**********" at bounding box center [430, 400] width 234 height 39
click at [508, 391] on textarea "**********" at bounding box center [430, 400] width 234 height 39
click at [413, 403] on textarea "**********" at bounding box center [430, 400] width 234 height 39
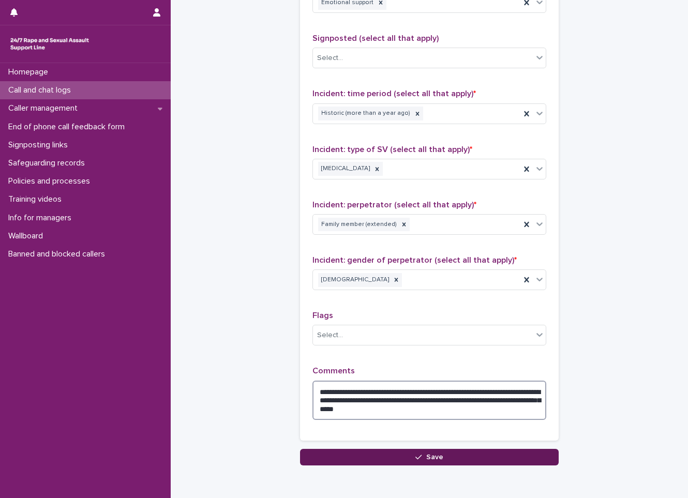
type textarea "**********"
click at [418, 455] on icon "button" at bounding box center [419, 457] width 6 height 5
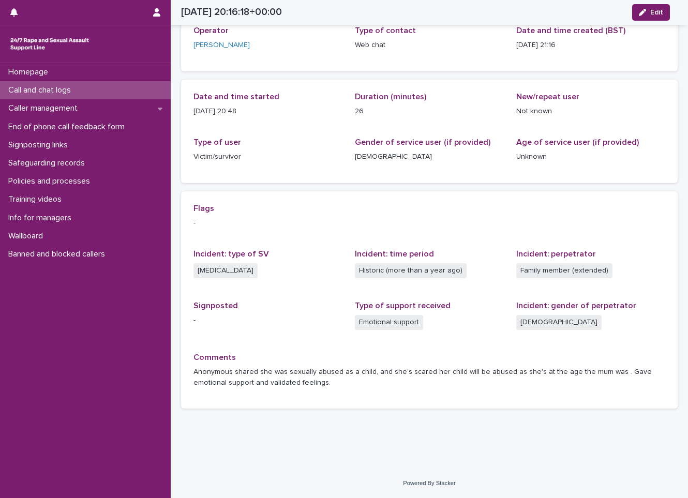
scroll to position [62, 0]
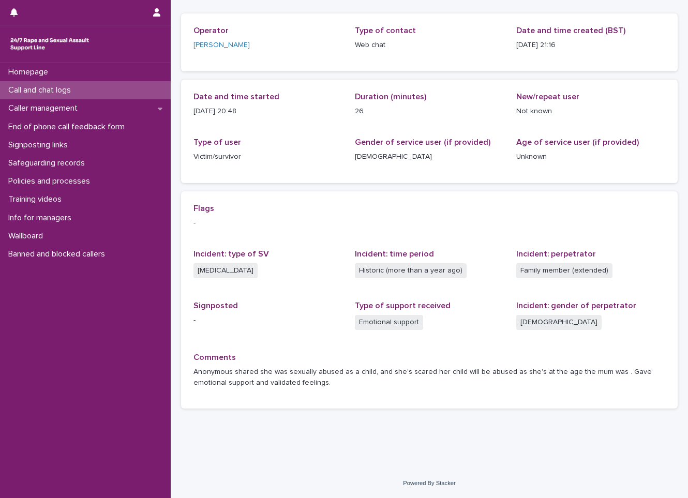
click at [90, 92] on div "Call and chat logs" at bounding box center [85, 90] width 171 height 18
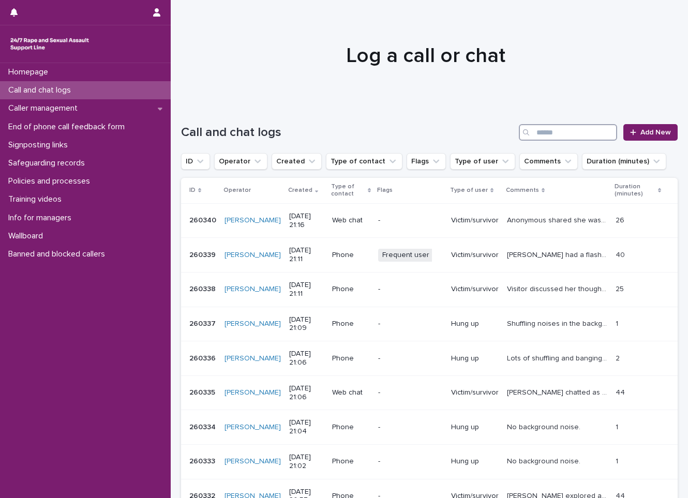
click at [549, 130] on input "Search" at bounding box center [568, 132] width 98 height 17
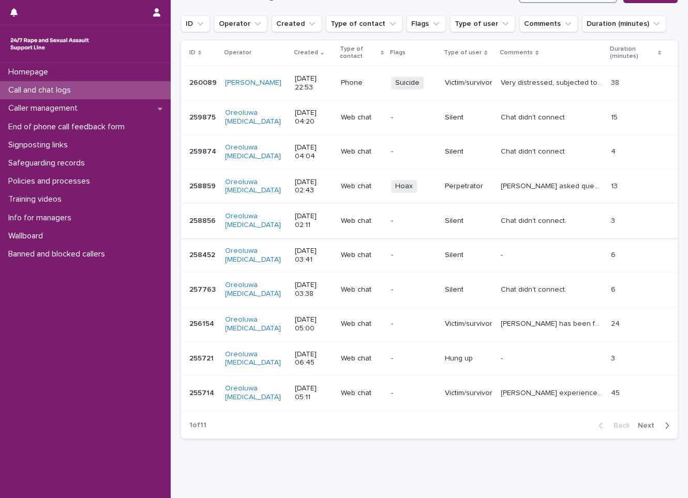
scroll to position [155, 0]
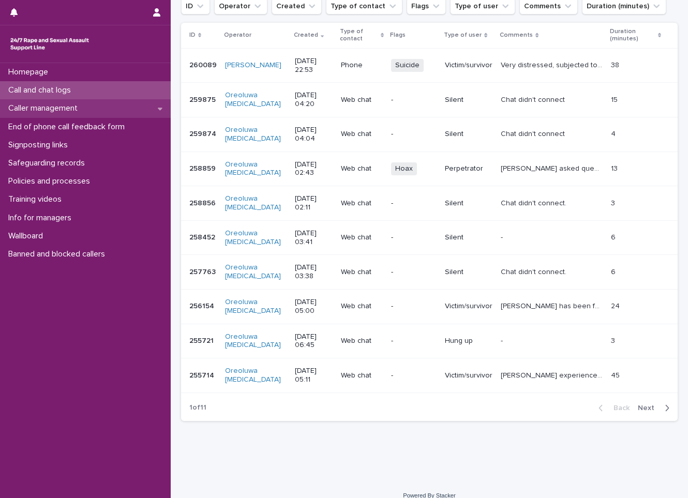
type input "*****"
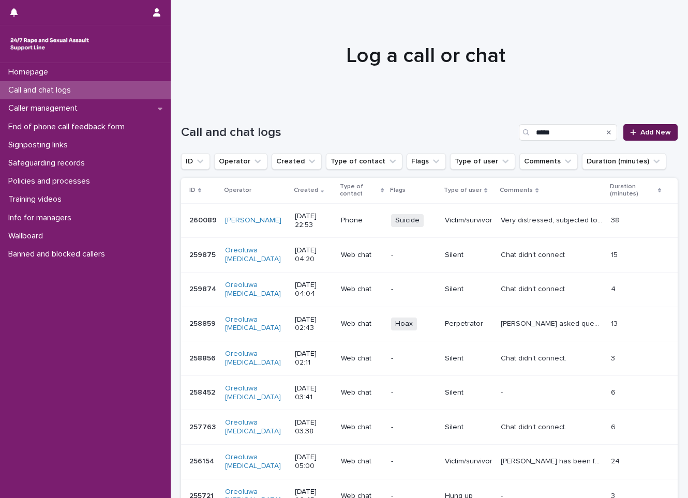
click at [650, 129] on span "Add New" at bounding box center [656, 132] width 31 height 7
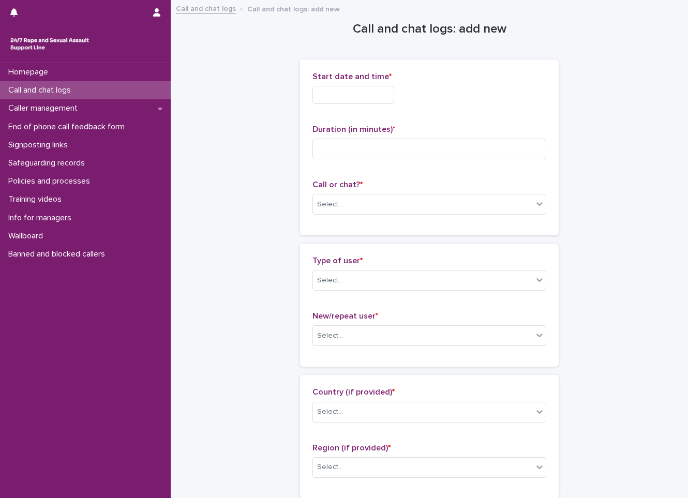
click at [374, 88] on input "text" at bounding box center [354, 95] width 82 height 18
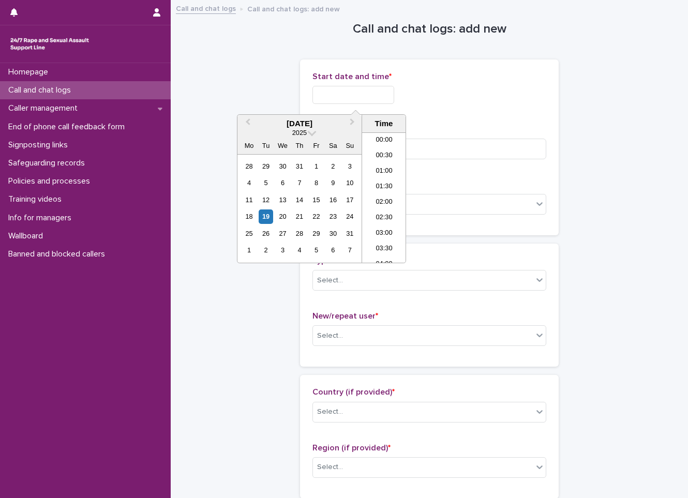
scroll to position [611, 0]
click at [260, 214] on div "19" at bounding box center [266, 217] width 14 height 14
click at [375, 186] on li "21:00" at bounding box center [384, 182] width 44 height 16
click at [371, 96] on input "**********" at bounding box center [354, 95] width 82 height 18
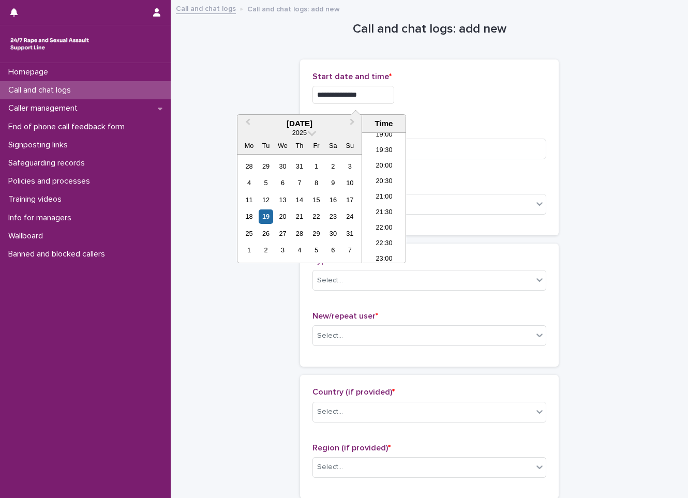
type input "**********"
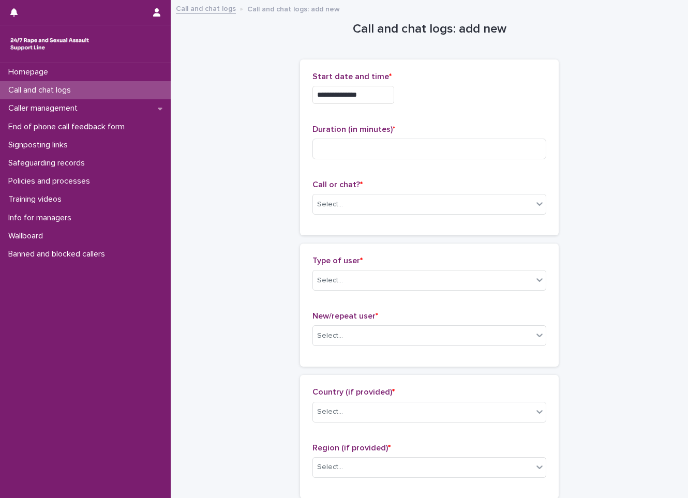
click at [444, 106] on div "**********" at bounding box center [430, 92] width 234 height 40
click at [437, 153] on input at bounding box center [430, 149] width 234 height 21
type input "*"
click at [445, 207] on div "Select..." at bounding box center [423, 204] width 220 height 17
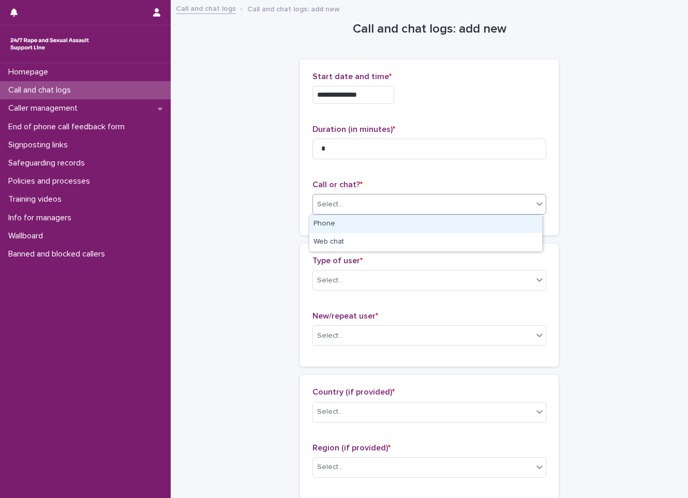
drag, startPoint x: 429, startPoint y: 240, endPoint x: 430, endPoint y: 231, distance: 8.9
click at [430, 231] on div "Phone" at bounding box center [425, 224] width 233 height 18
click at [439, 208] on div "Phone" at bounding box center [417, 204] width 208 height 17
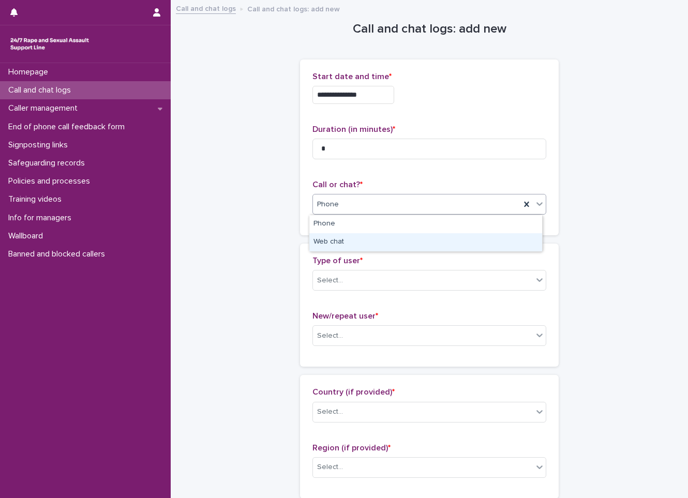
click at [410, 244] on div "Web chat" at bounding box center [425, 242] width 233 height 18
click at [394, 287] on div "Select..." at bounding box center [423, 280] width 220 height 17
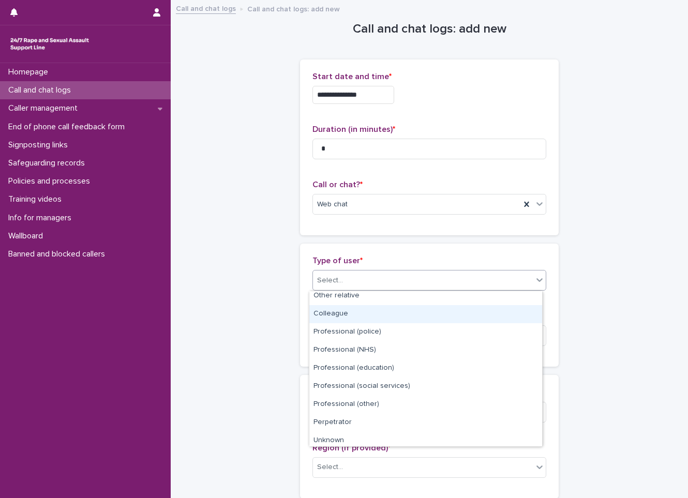
scroll to position [116, 0]
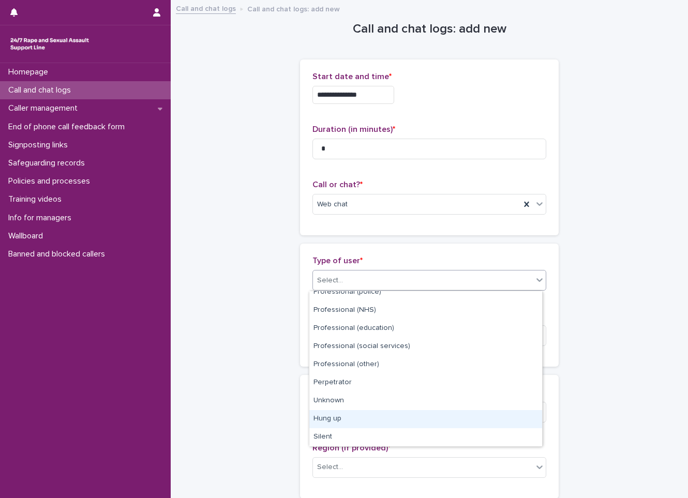
click at [357, 426] on div "Hung up" at bounding box center [425, 419] width 233 height 18
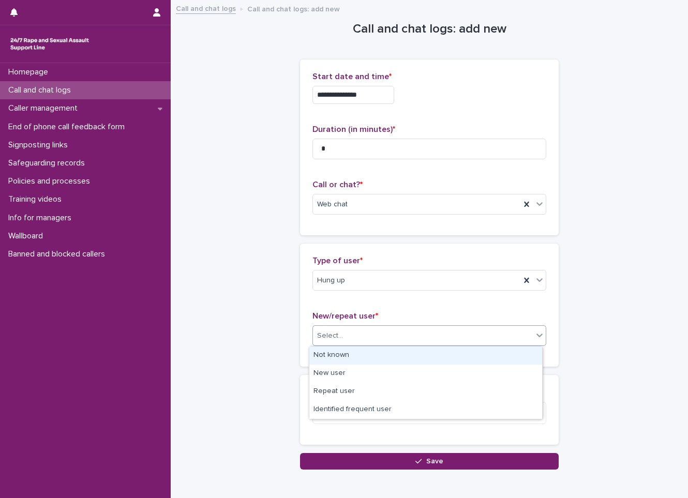
click at [415, 334] on div "Select..." at bounding box center [423, 336] width 220 height 17
click at [404, 359] on div "Not known" at bounding box center [425, 356] width 233 height 18
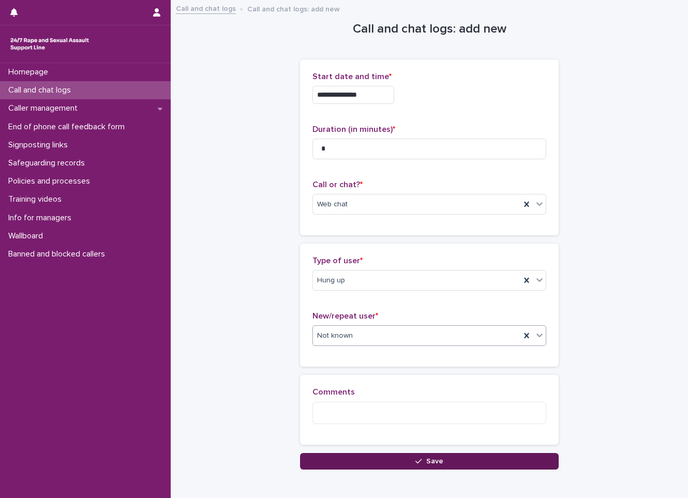
click at [369, 461] on button "Save" at bounding box center [429, 461] width 259 height 17
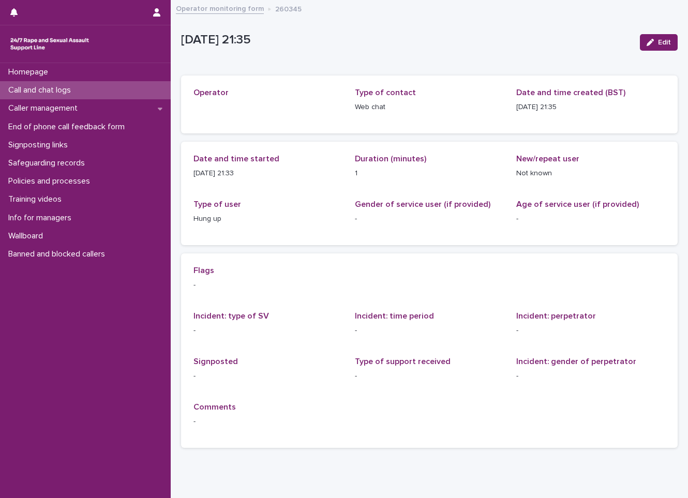
click at [81, 98] on div "Call and chat logs" at bounding box center [85, 90] width 171 height 18
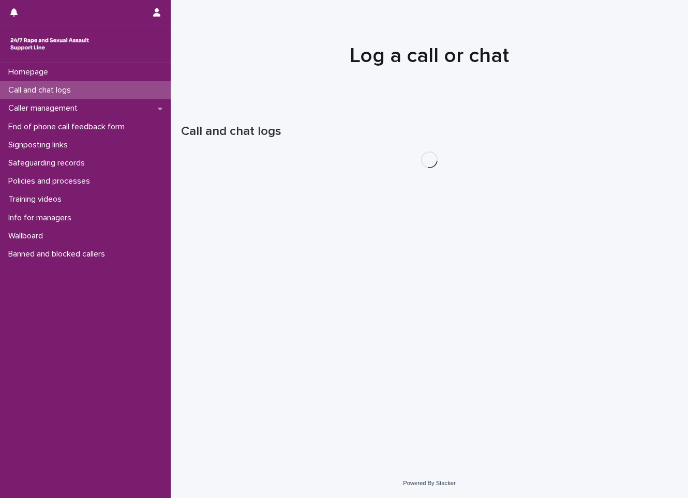
click at [81, 98] on div "Call and chat logs" at bounding box center [85, 90] width 171 height 18
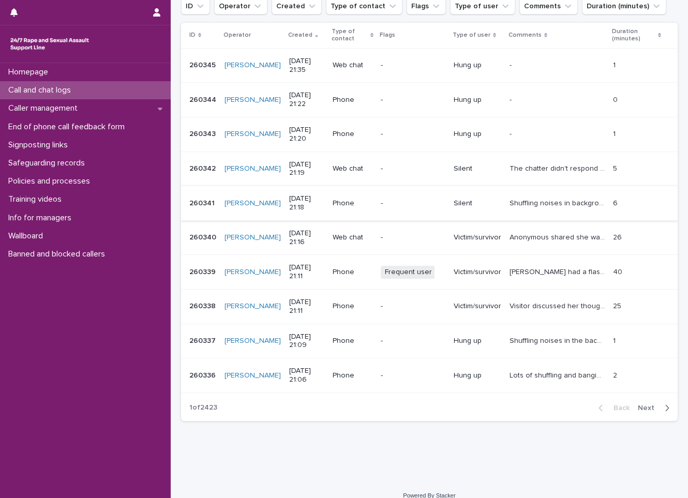
scroll to position [104, 0]
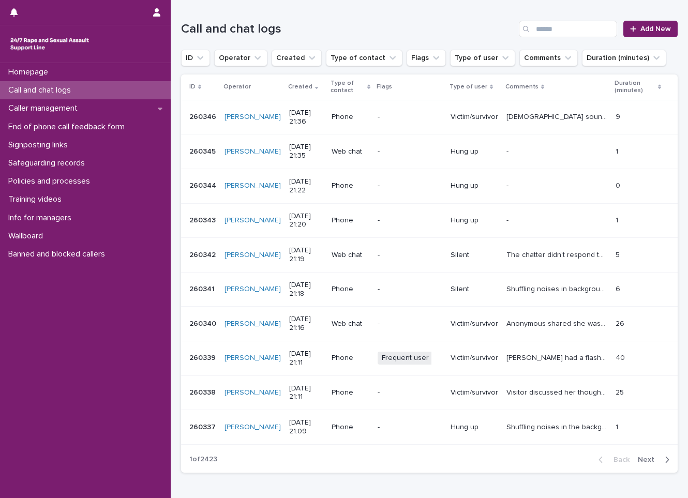
click at [163, 458] on div "Homepage Call and chat logs Caller management End of phone call feedback form S…" at bounding box center [85, 280] width 171 height 435
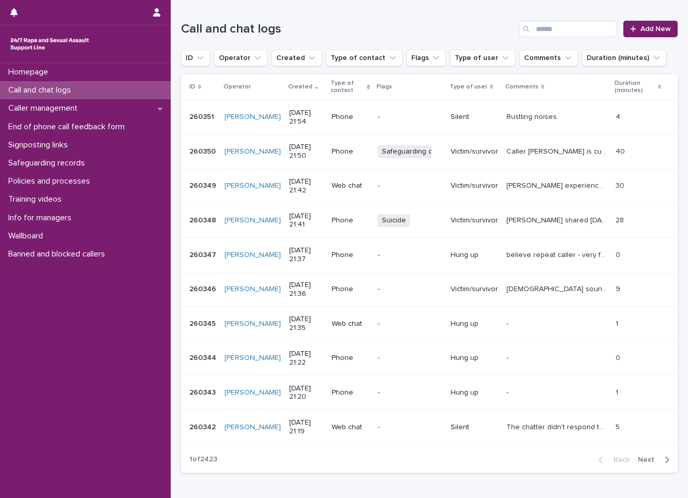
click at [34, 83] on div "Call and chat logs" at bounding box center [85, 90] width 171 height 18
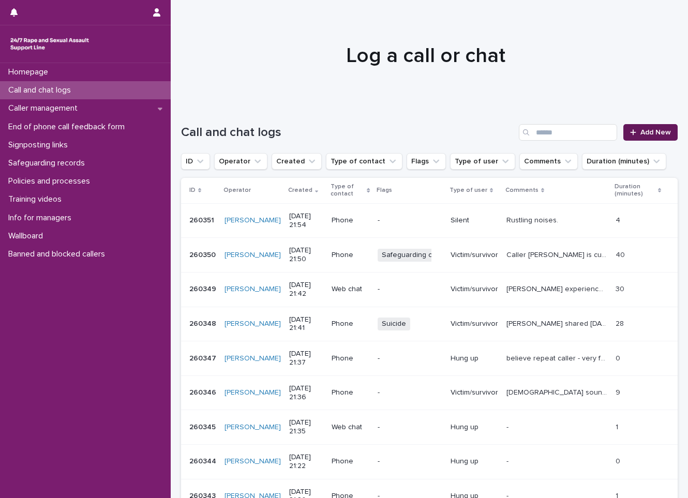
click at [641, 134] on span "Add New" at bounding box center [656, 132] width 31 height 7
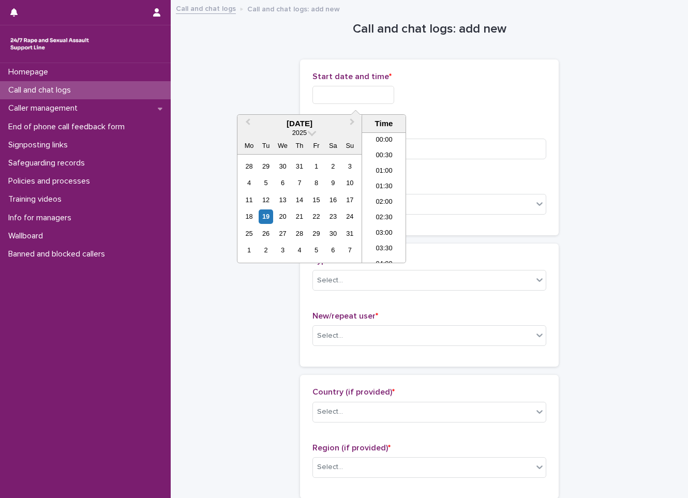
click at [329, 98] on input "text" at bounding box center [354, 95] width 82 height 18
click at [477, 150] on input at bounding box center [430, 149] width 234 height 21
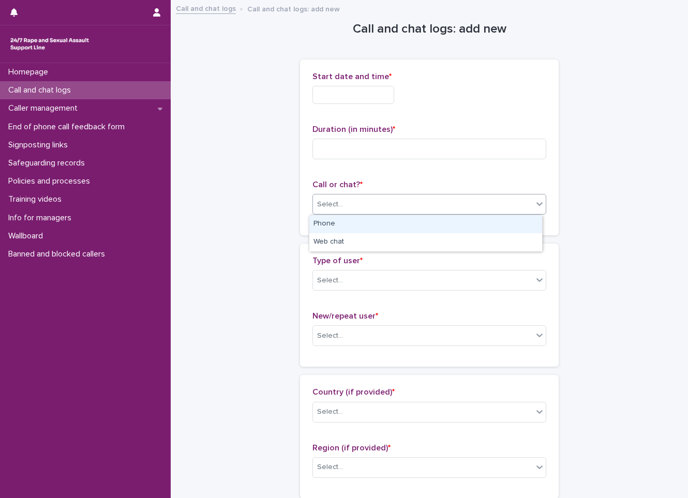
click at [366, 201] on div "Select..." at bounding box center [423, 204] width 220 height 17
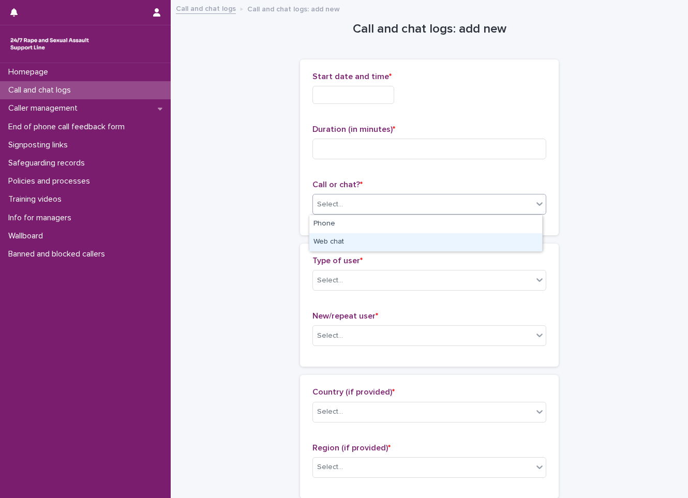
click at [342, 244] on div "Web chat" at bounding box center [425, 242] width 233 height 18
click at [337, 273] on div "Select..." at bounding box center [423, 280] width 220 height 17
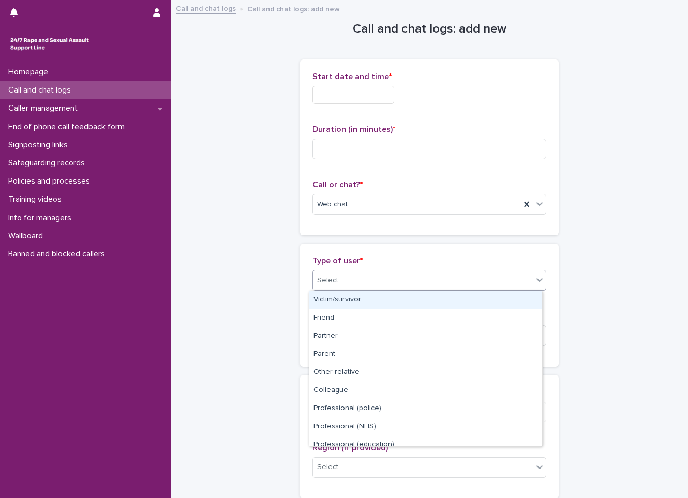
click at [335, 296] on div "Victim/survivor" at bounding box center [425, 300] width 233 height 18
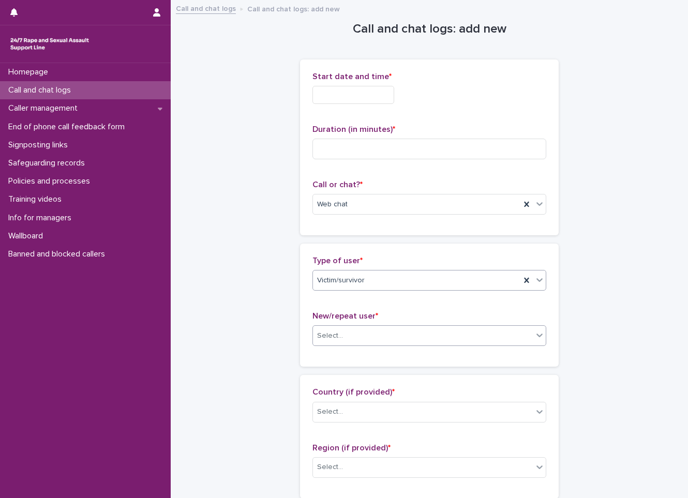
click at [348, 338] on div "Select..." at bounding box center [423, 336] width 220 height 17
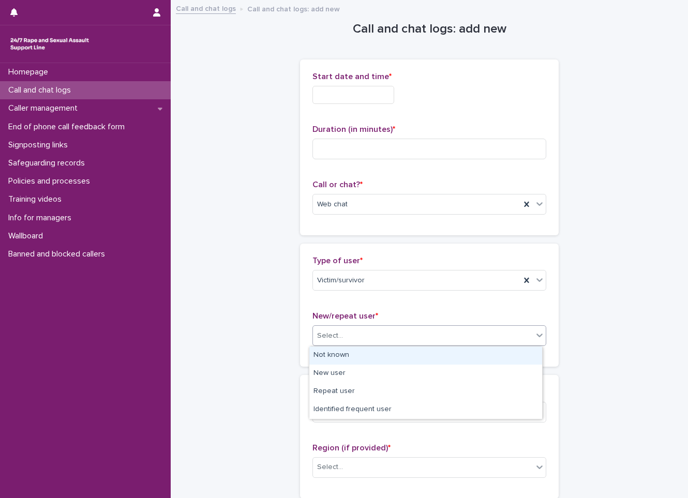
click at [328, 355] on div "Not known" at bounding box center [425, 356] width 233 height 18
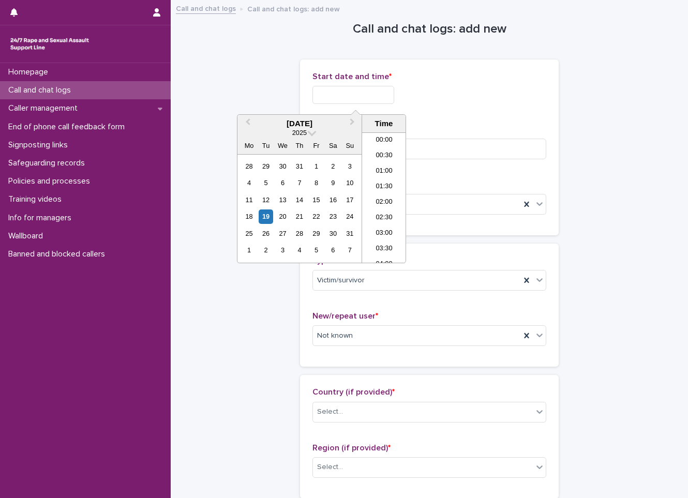
click at [385, 93] on input "text" at bounding box center [354, 95] width 82 height 18
click at [385, 197] on li "21:30" at bounding box center [384, 193] width 44 height 16
click at [379, 93] on input "**********" at bounding box center [354, 95] width 82 height 18
type input "**********"
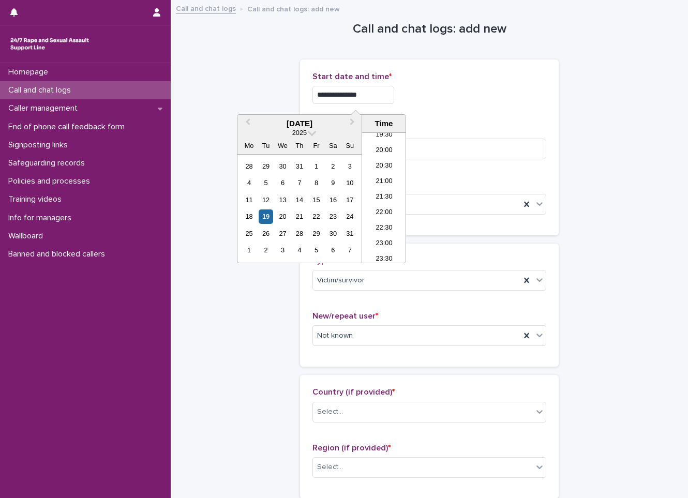
click at [505, 110] on div "**********" at bounding box center [430, 92] width 234 height 40
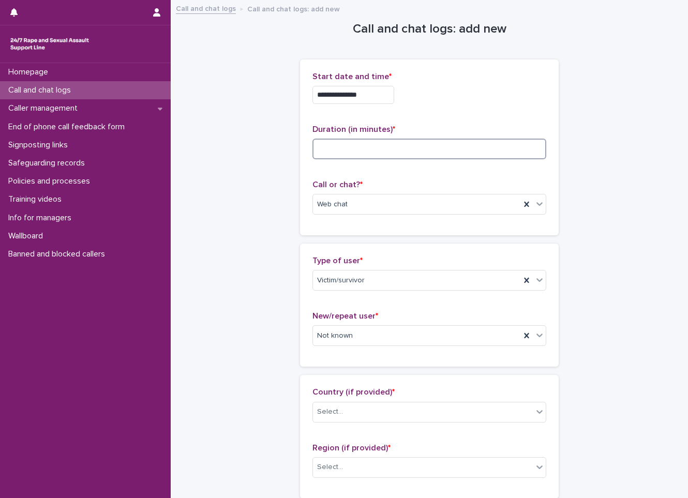
click at [359, 145] on input at bounding box center [430, 149] width 234 height 21
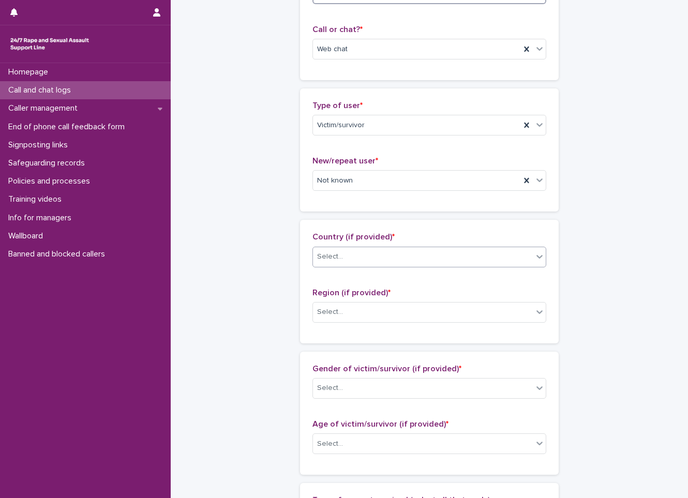
type input "**"
click at [410, 264] on div "Select..." at bounding box center [423, 256] width 220 height 17
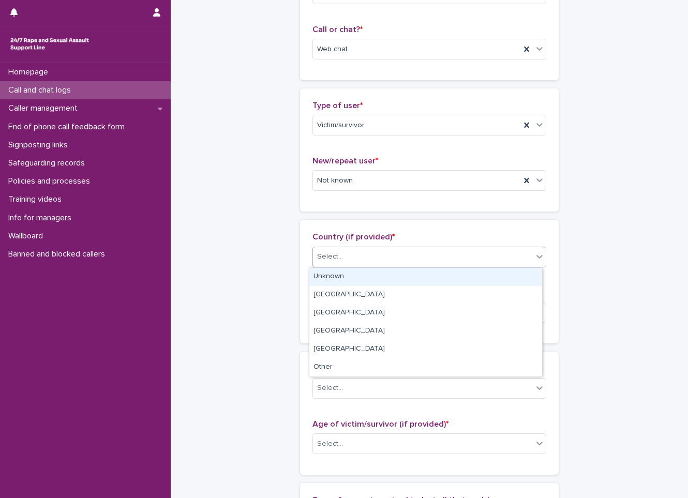
click at [410, 269] on div "Unknown" at bounding box center [425, 277] width 233 height 18
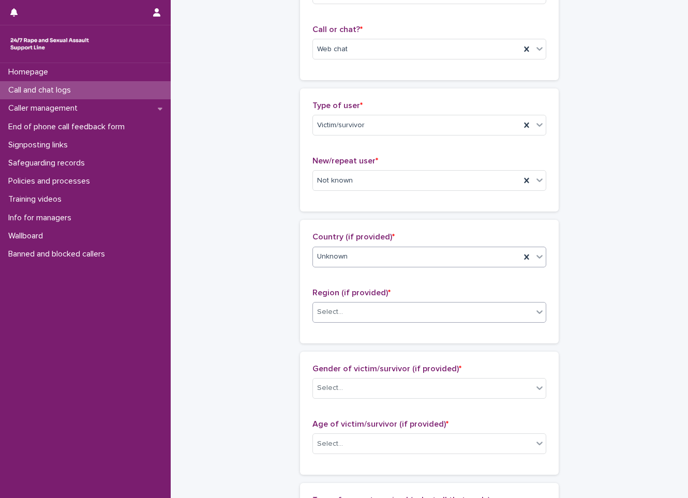
click at [386, 319] on div "Select..." at bounding box center [423, 312] width 220 height 17
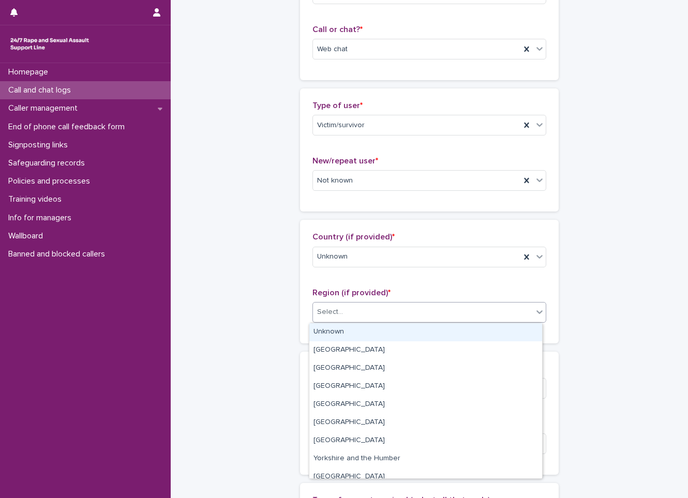
click at [353, 334] on div "Unknown" at bounding box center [425, 332] width 233 height 18
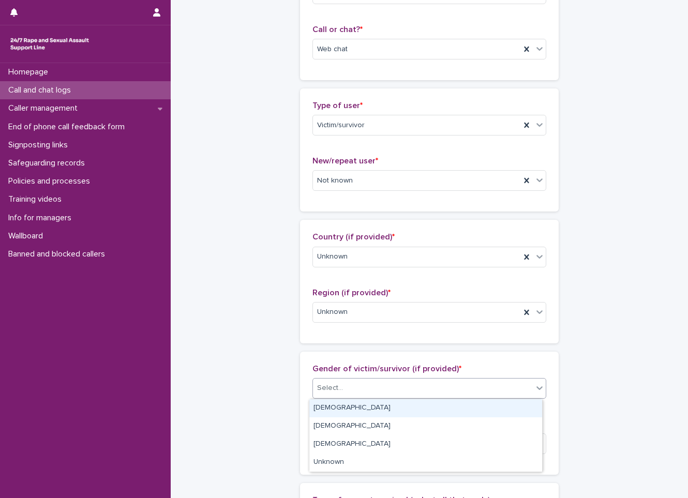
click at [374, 385] on div "Select..." at bounding box center [423, 388] width 220 height 17
click at [355, 406] on div "[DEMOGRAPHIC_DATA]" at bounding box center [425, 409] width 233 height 18
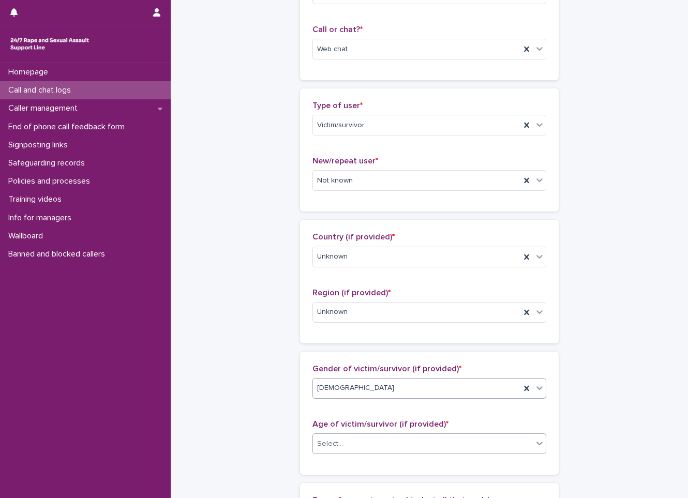
click at [353, 437] on div "Select..." at bounding box center [423, 444] width 220 height 17
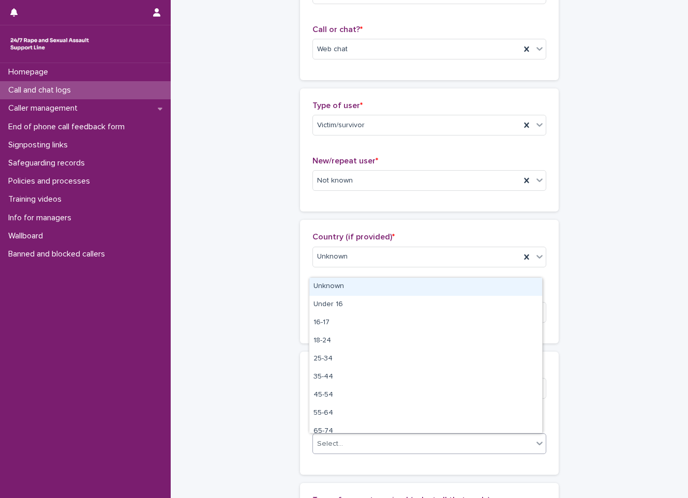
click at [348, 276] on div "Country (if provided) * Unknown Region (if provided) * Unknown" at bounding box center [430, 281] width 234 height 98
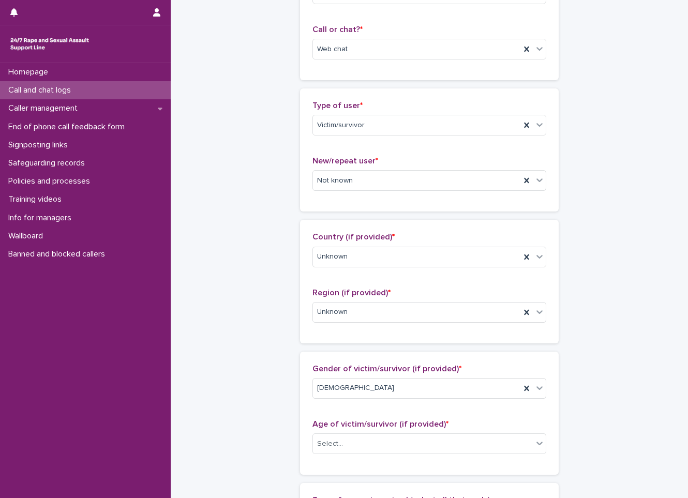
scroll to position [362, 0]
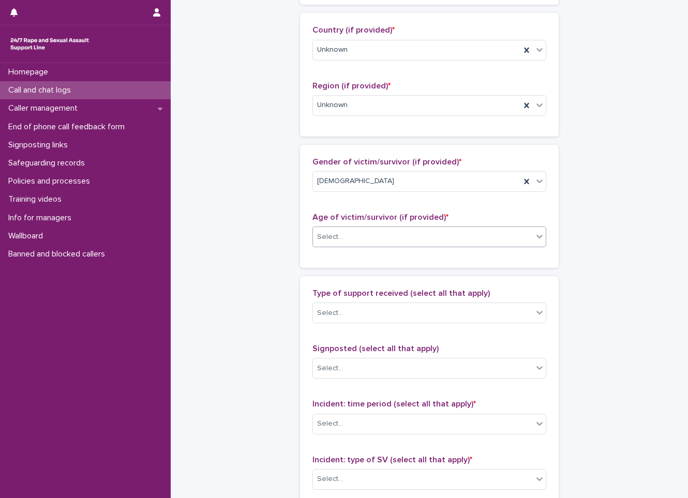
click at [355, 242] on div "Select..." at bounding box center [423, 237] width 220 height 17
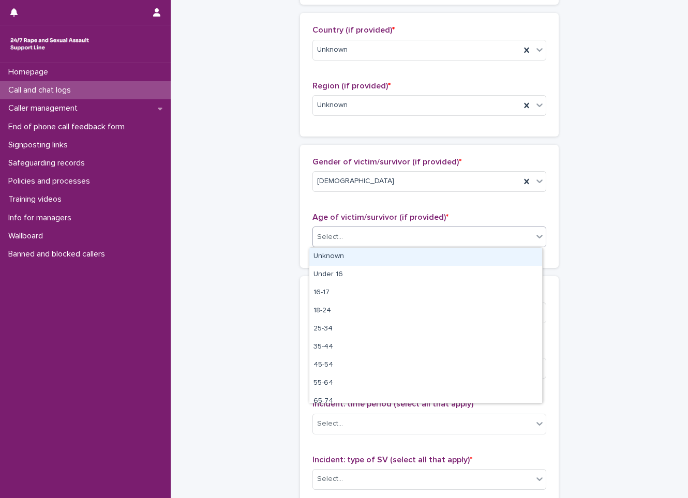
click at [347, 259] on div "Unknown" at bounding box center [425, 257] width 233 height 18
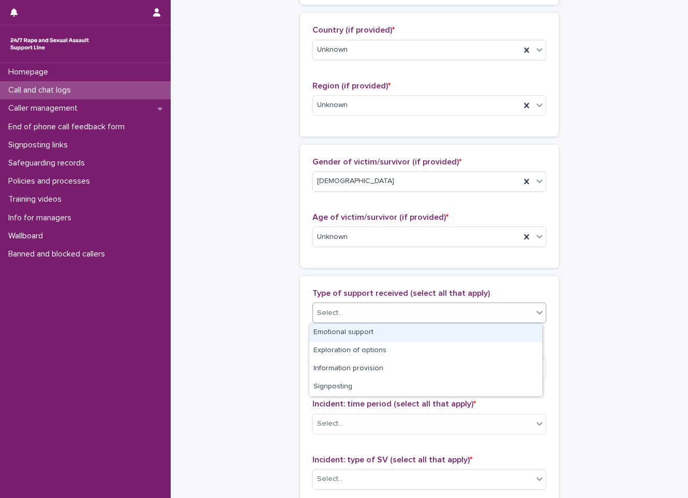
click at [346, 318] on div "Select..." at bounding box center [423, 313] width 220 height 17
click at [334, 338] on div "Emotional support" at bounding box center [425, 333] width 233 height 18
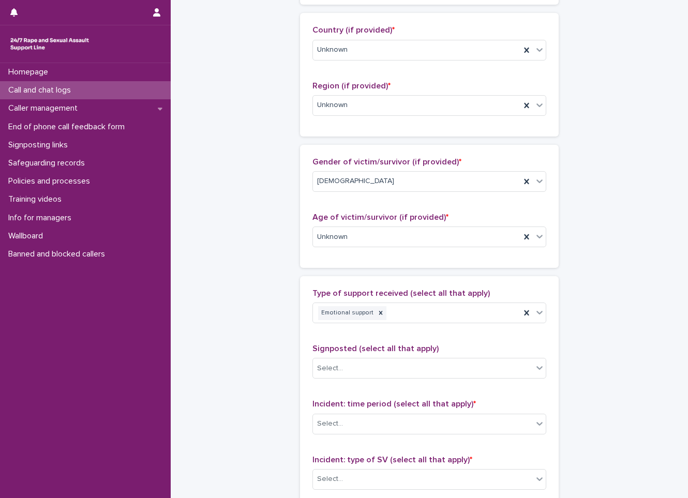
click at [339, 379] on div "Signposted (select all that apply) Select..." at bounding box center [430, 365] width 234 height 43
click at [282, 387] on div "**********" at bounding box center [429, 199] width 497 height 1120
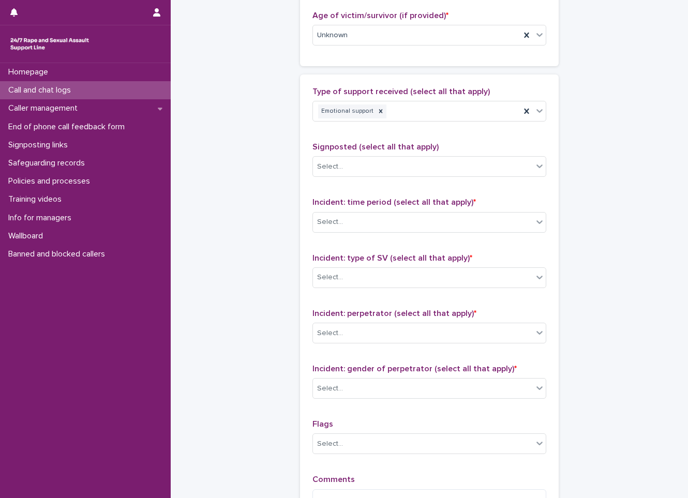
scroll to position [569, 0]
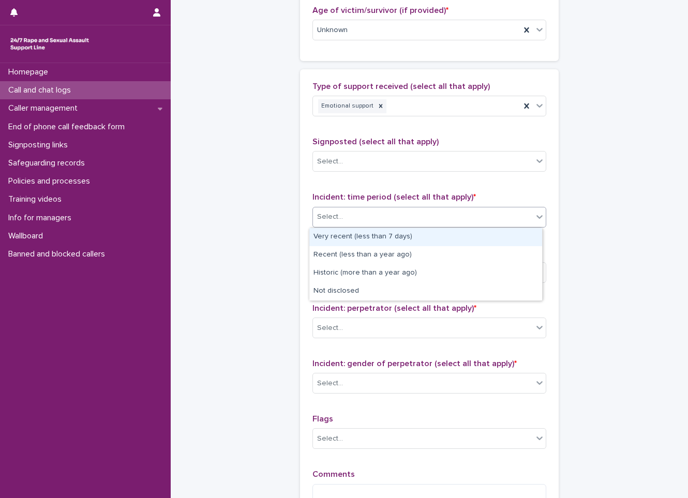
click at [423, 207] on div "Select..." at bounding box center [430, 217] width 234 height 21
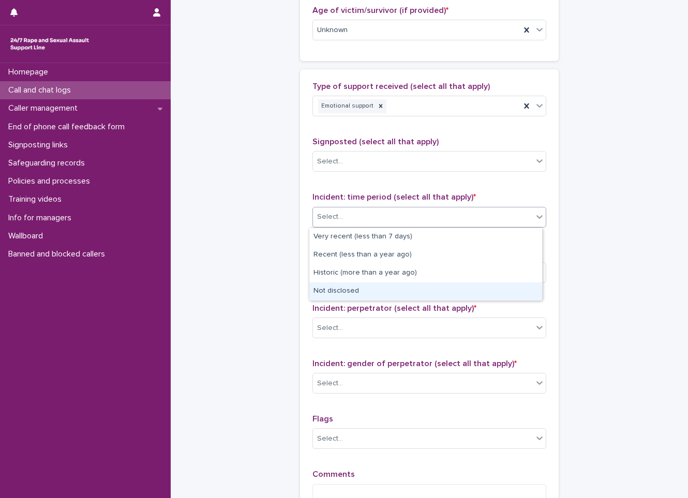
click at [361, 283] on div "Not disclosed" at bounding box center [425, 292] width 233 height 18
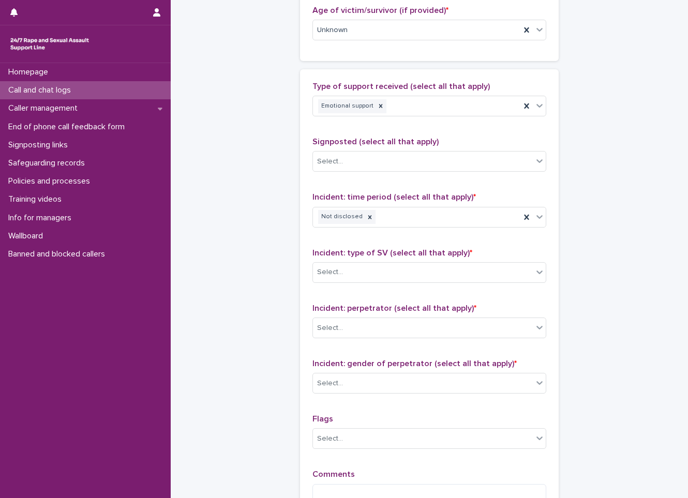
click at [340, 288] on div "Incident: type of SV (select all that apply) * Select..." at bounding box center [430, 269] width 234 height 43
click at [340, 287] on div "Incident: type of SV (select all that apply) * Select..." at bounding box center [430, 269] width 234 height 43
drag, startPoint x: 340, startPoint y: 287, endPoint x: 298, endPoint y: 280, distance: 42.0
click at [300, 280] on div "Type of support received (select all that apply) Emotional support Signposted (…" at bounding box center [429, 298] width 259 height 458
click at [326, 273] on div "Select..." at bounding box center [330, 272] width 26 height 11
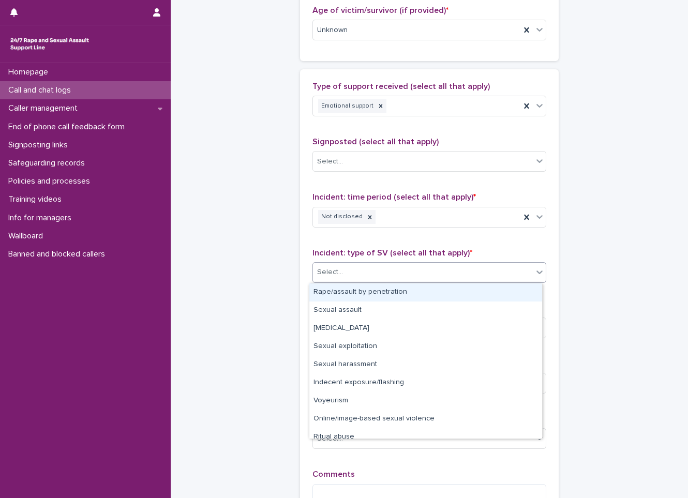
click at [337, 297] on div "Rape/assault by penetration" at bounding box center [425, 293] width 233 height 18
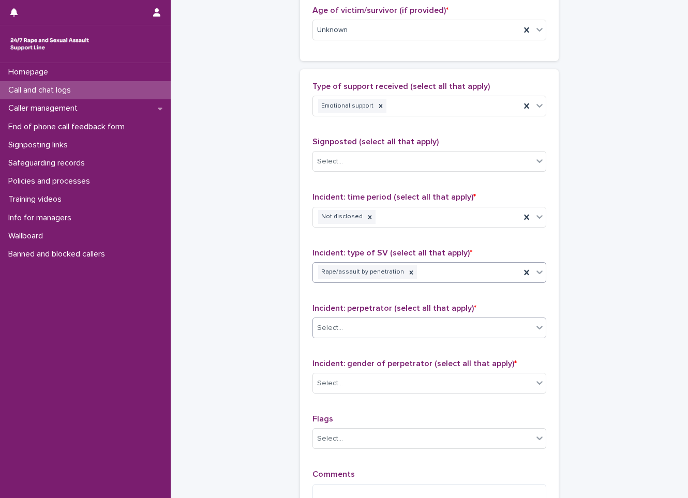
click at [338, 327] on div "Select..." at bounding box center [423, 328] width 220 height 17
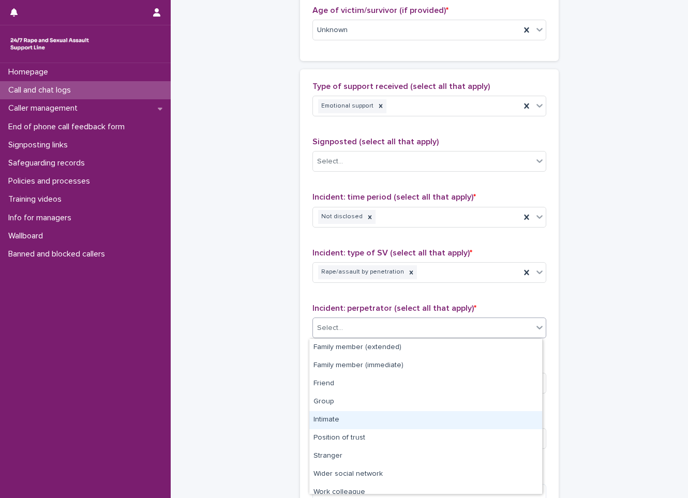
click at [340, 421] on div "Intimate" at bounding box center [425, 420] width 233 height 18
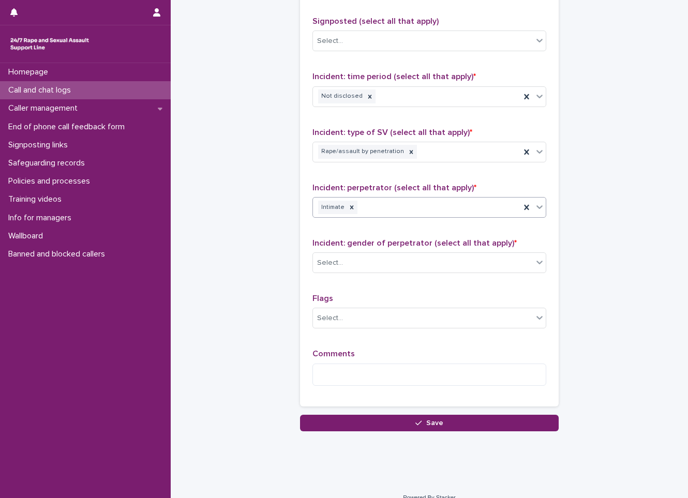
scroll to position [704, 0]
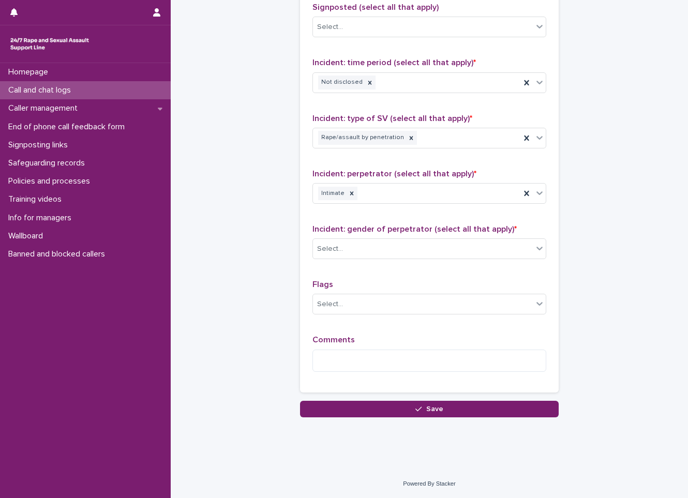
click at [412, 262] on div "Incident: gender of perpetrator (select all that apply) * Select..." at bounding box center [430, 246] width 234 height 43
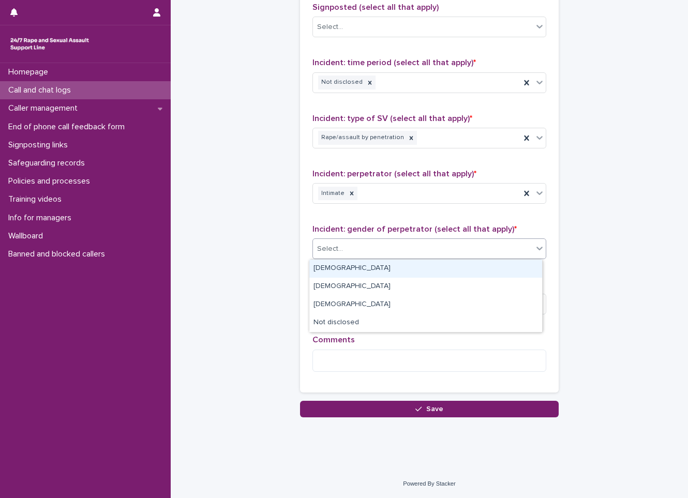
click at [414, 253] on div "Select..." at bounding box center [423, 249] width 220 height 17
click at [409, 269] on div "[DEMOGRAPHIC_DATA]" at bounding box center [425, 269] width 233 height 18
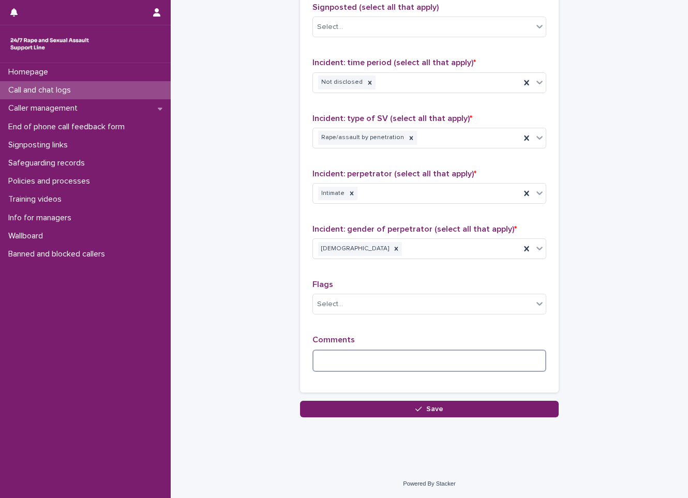
click at [402, 358] on textarea at bounding box center [430, 361] width 234 height 22
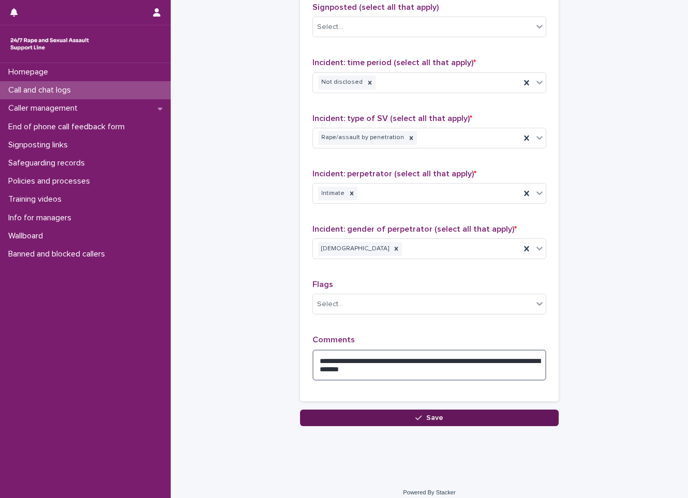
type textarea "**********"
click at [417, 419] on icon "button" at bounding box center [419, 418] width 6 height 7
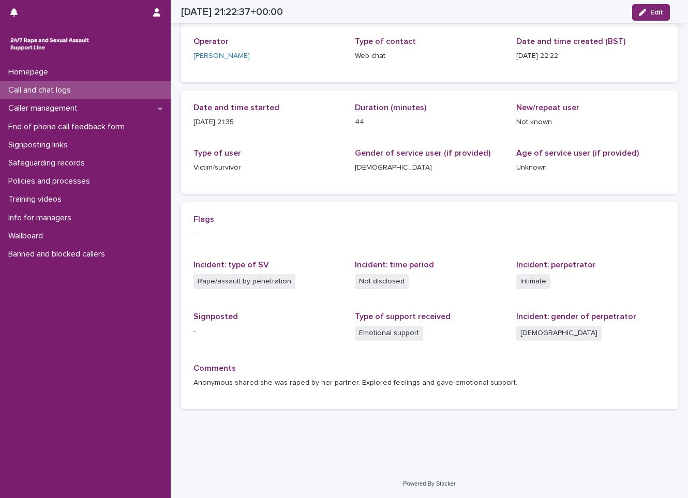
scroll to position [51, 0]
